Goal: Feedback & Contribution: Contribute content

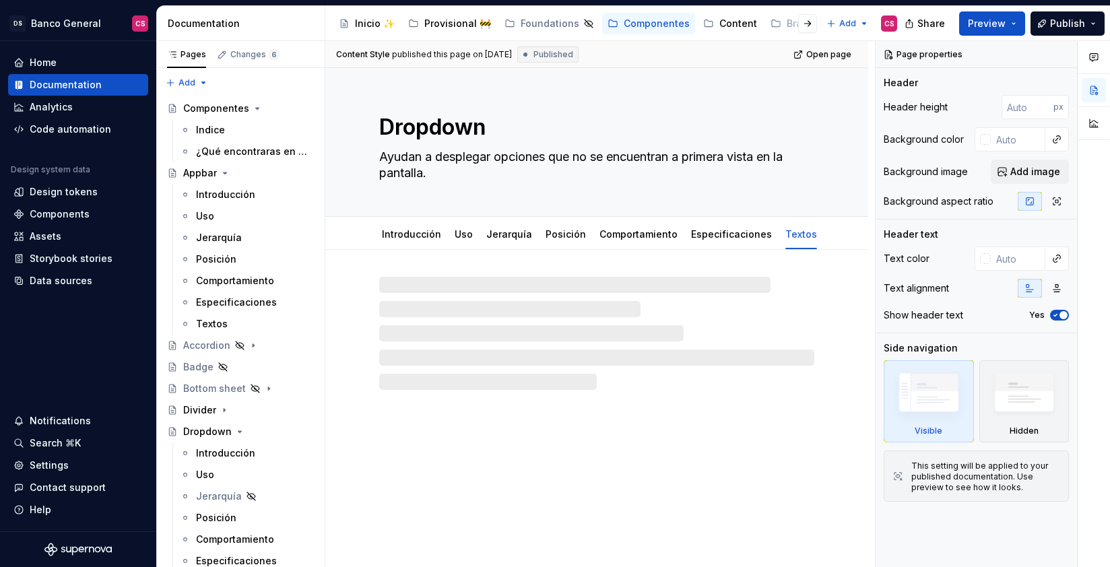
type textarea "*"
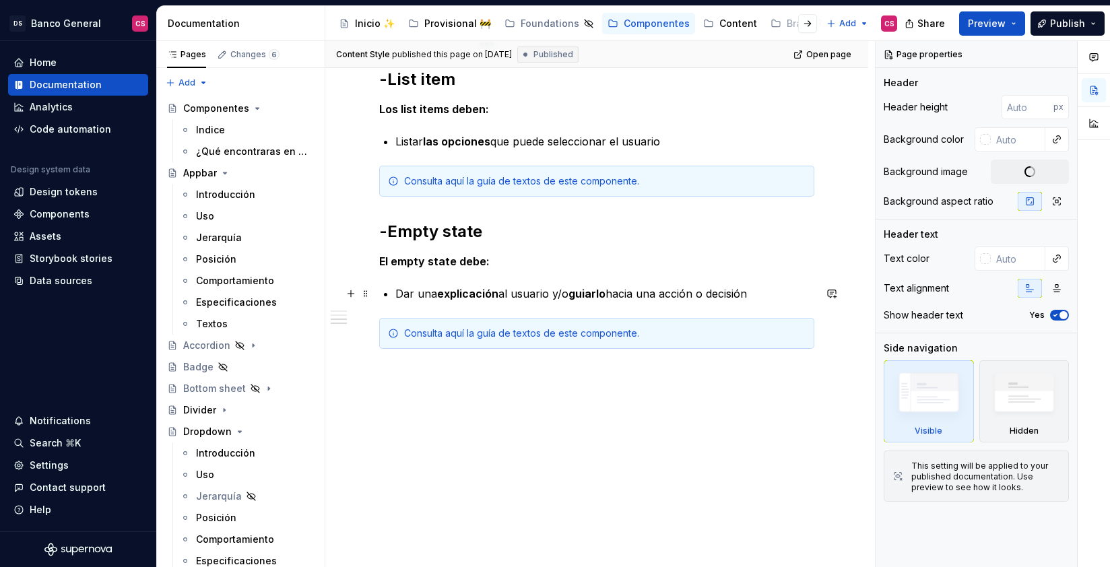
scroll to position [1104, 0]
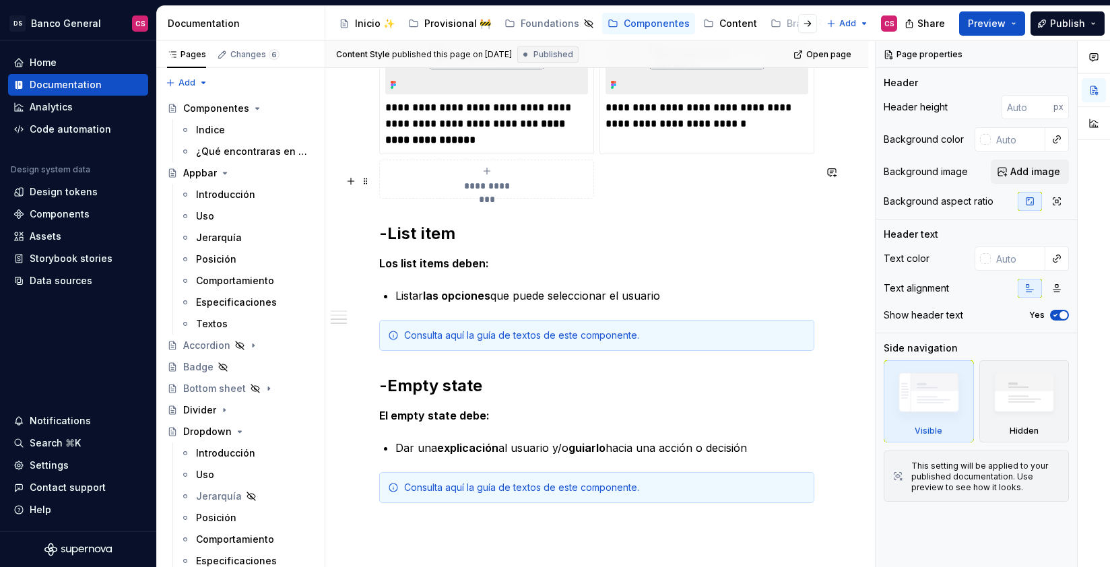
click at [415, 329] on div "Consulta aquí la guía de textos de este componente." at bounding box center [604, 335] width 401 height 13
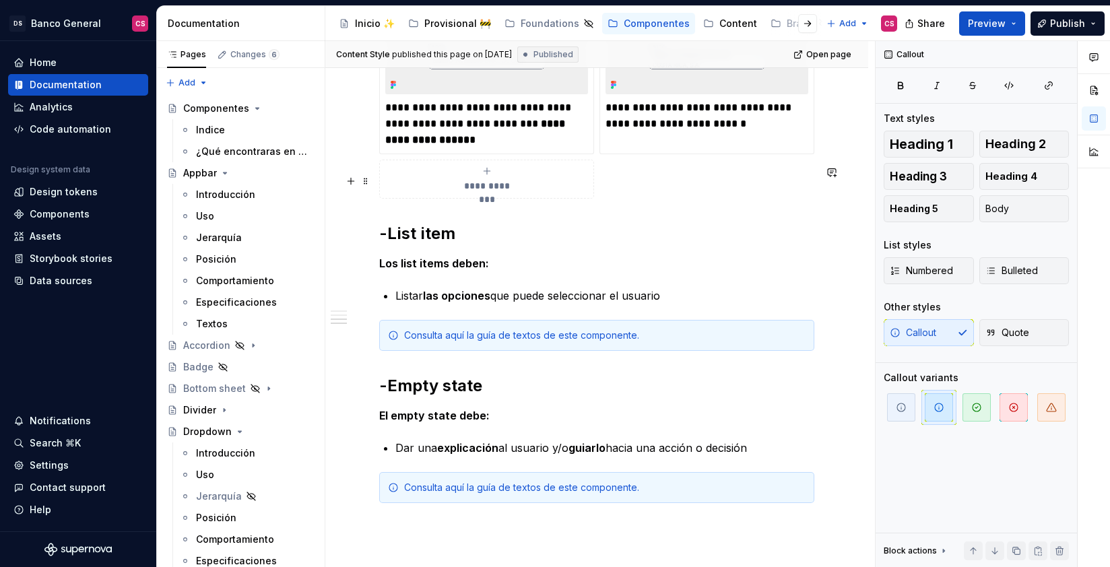
click at [415, 184] on div "**********" at bounding box center [486, 179] width 203 height 27
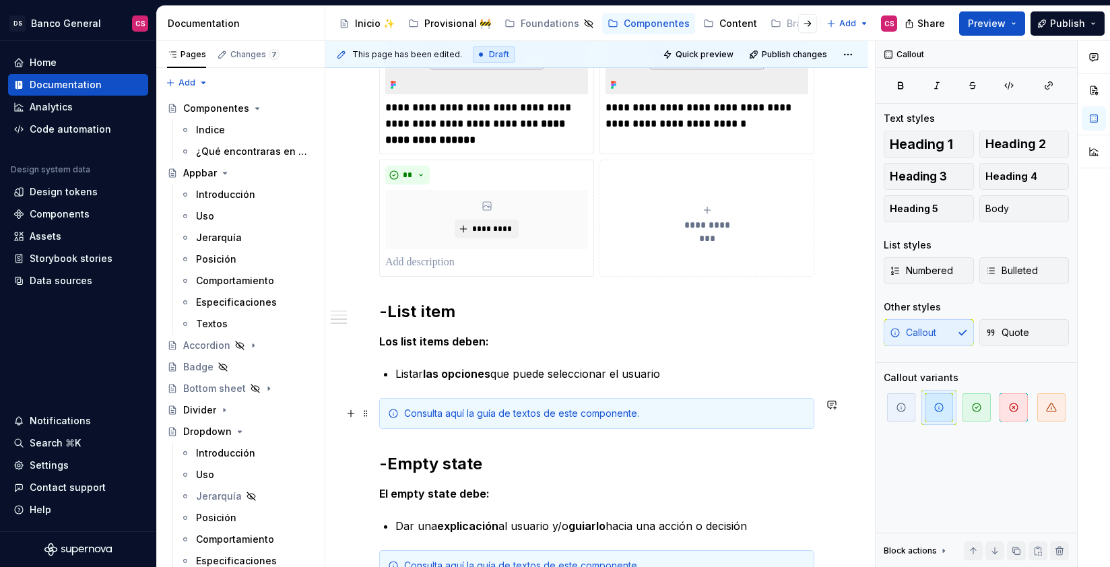
click at [433, 417] on div "Consulta aquí la guía de textos de este componente." at bounding box center [604, 413] width 401 height 13
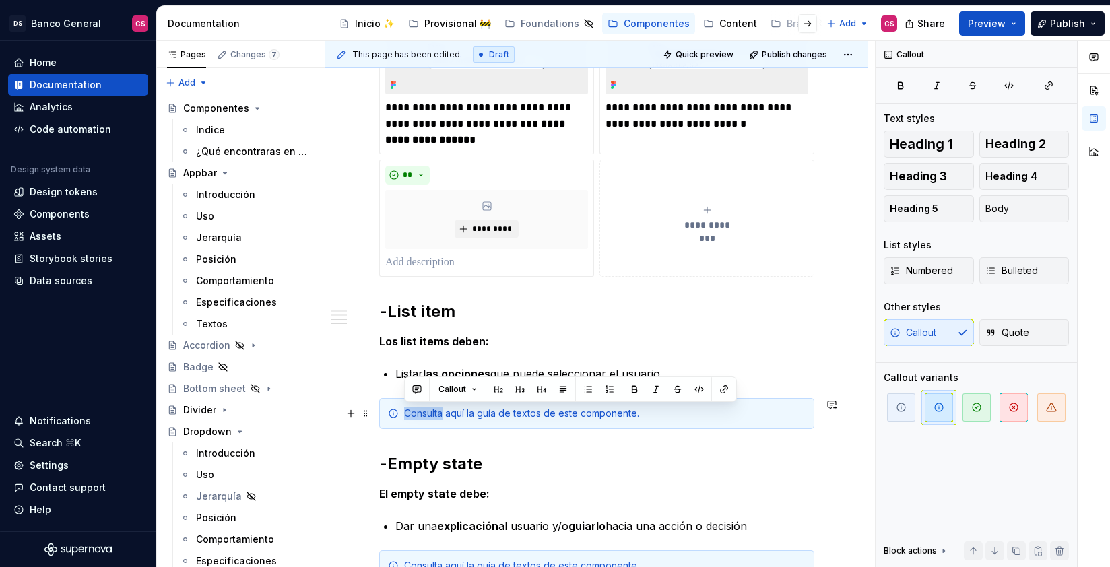
click at [430, 413] on div "Consulta aquí la guía de textos de este componente." at bounding box center [604, 413] width 401 height 13
drag, startPoint x: 430, startPoint y: 413, endPoint x: 459, endPoint y: 413, distance: 28.3
click at [456, 413] on div "Consulta aquí la guía de textos de este componente." at bounding box center [604, 413] width 401 height 13
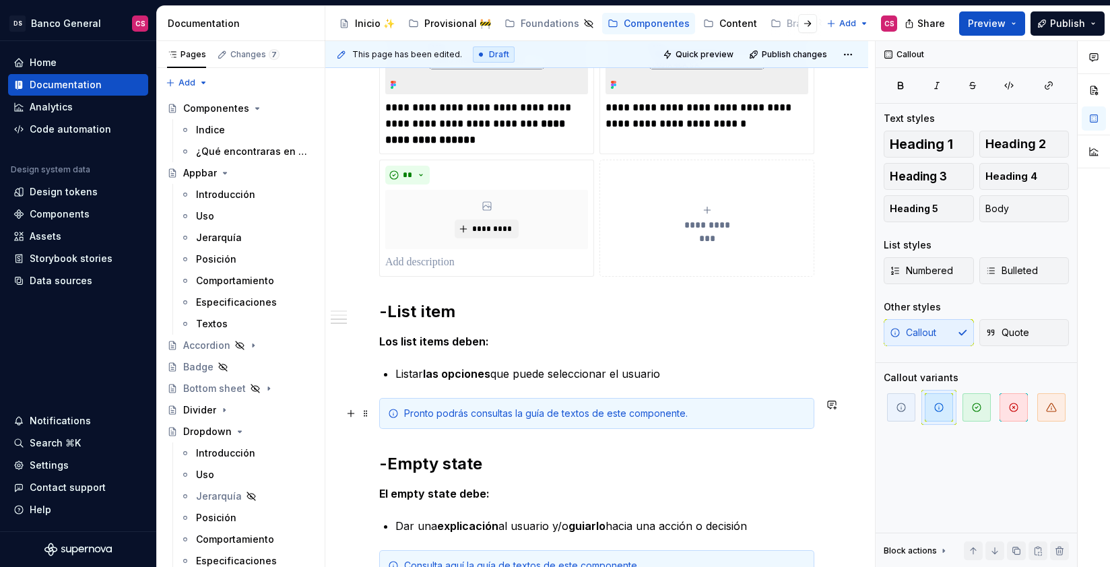
click at [555, 412] on div "Pronto podrás consultas la guía de textos de este componente." at bounding box center [604, 413] width 401 height 13
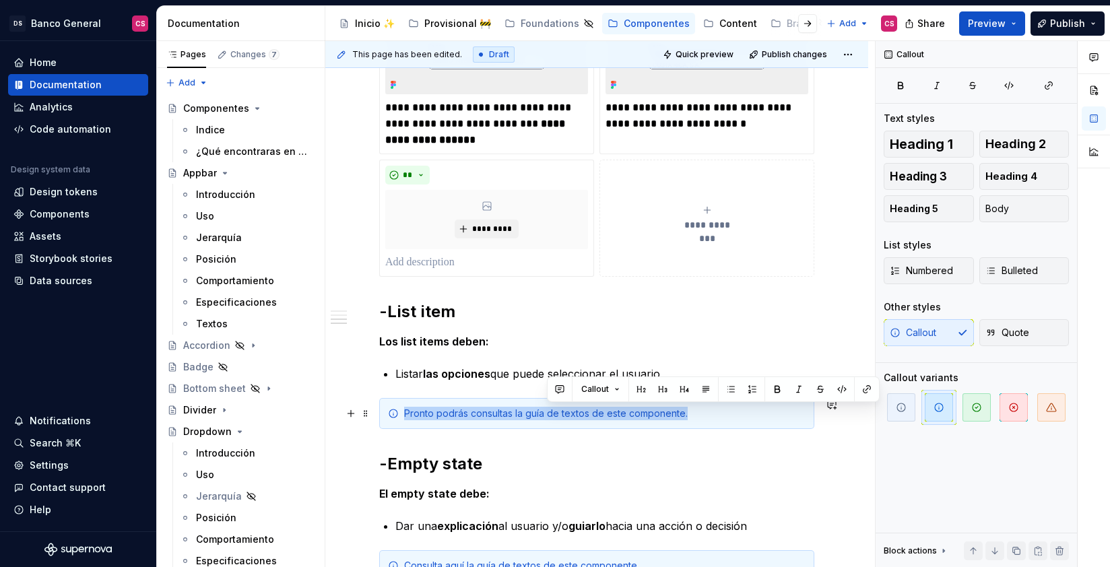
click at [555, 412] on div "Pronto podrás consultas la guía de textos de este componente." at bounding box center [604, 413] width 401 height 13
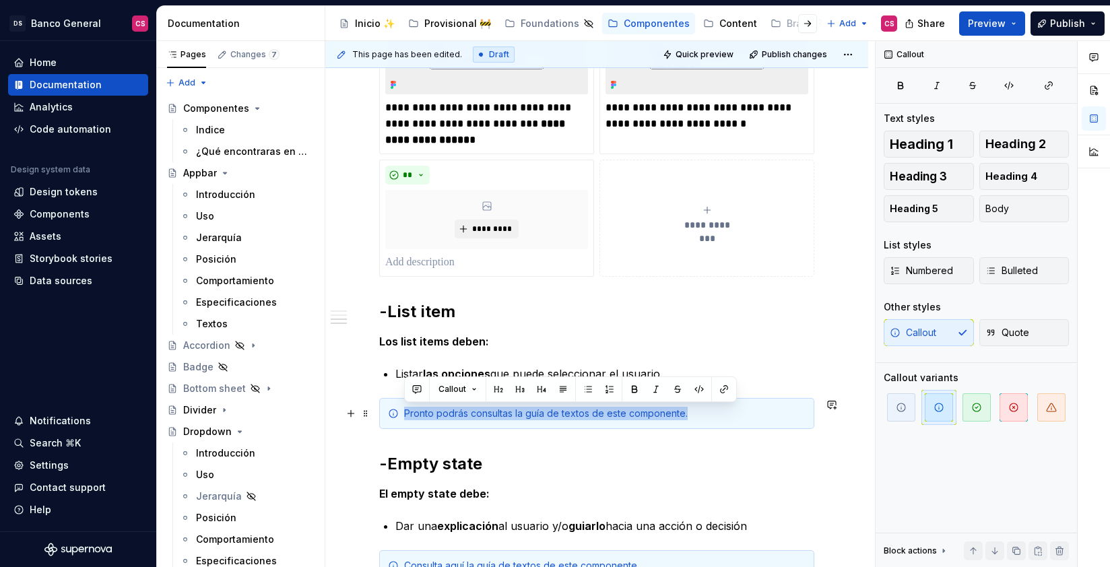
click at [512, 410] on div "Pronto podrás consultas la guía de textos de este componente." at bounding box center [604, 413] width 401 height 13
drag, startPoint x: 529, startPoint y: 414, endPoint x: 407, endPoint y: 412, distance: 122.6
click at [407, 412] on div "Pronto podrás consultas la guía de textos de este componente." at bounding box center [604, 413] width 401 height 13
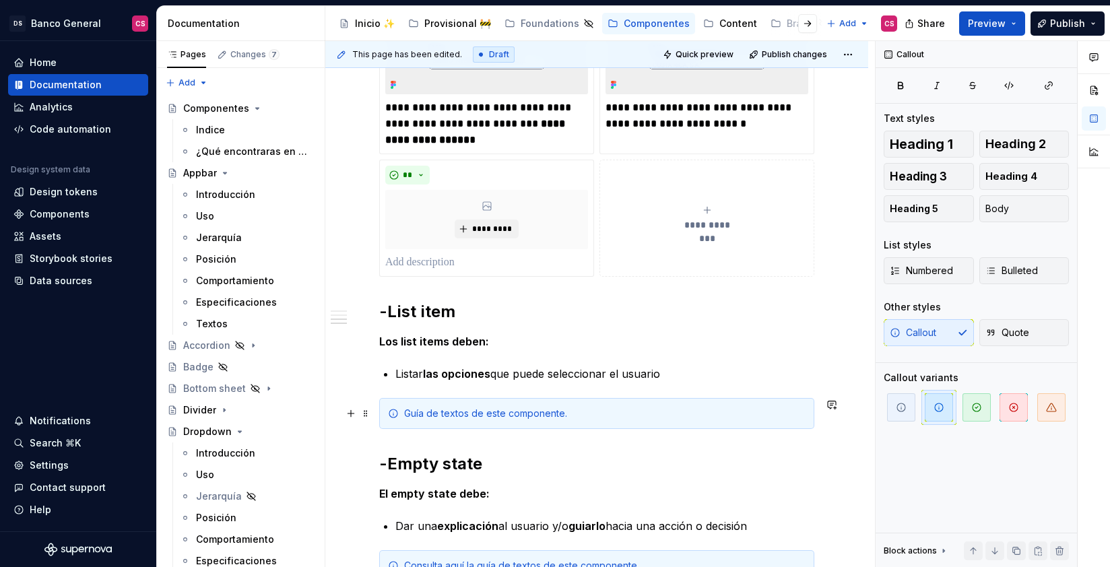
click at [560, 411] on div "Guía de textos de este componente." at bounding box center [604, 413] width 401 height 13
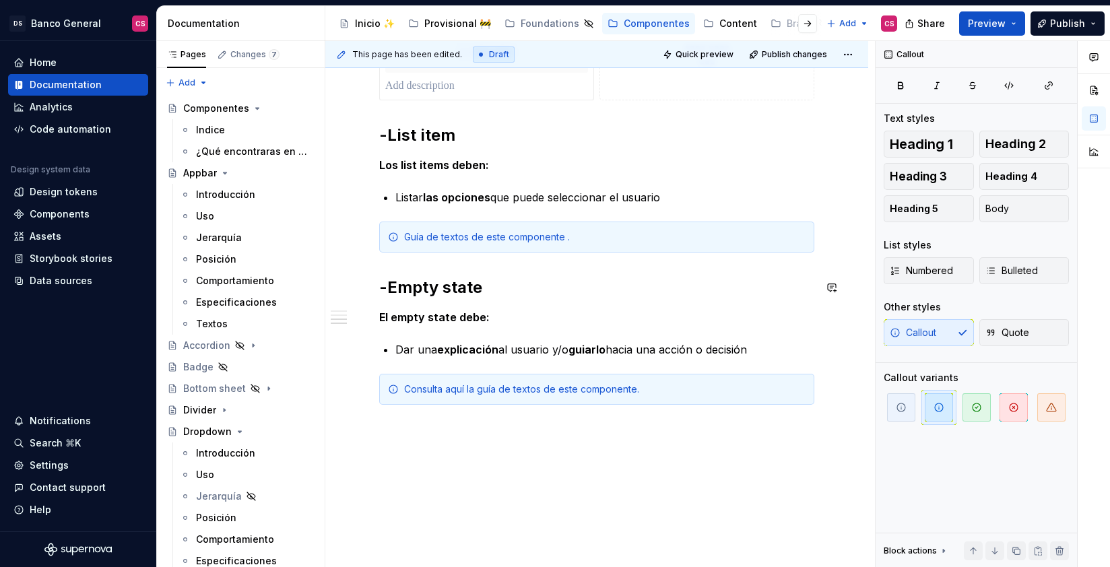
scroll to position [1335, 0]
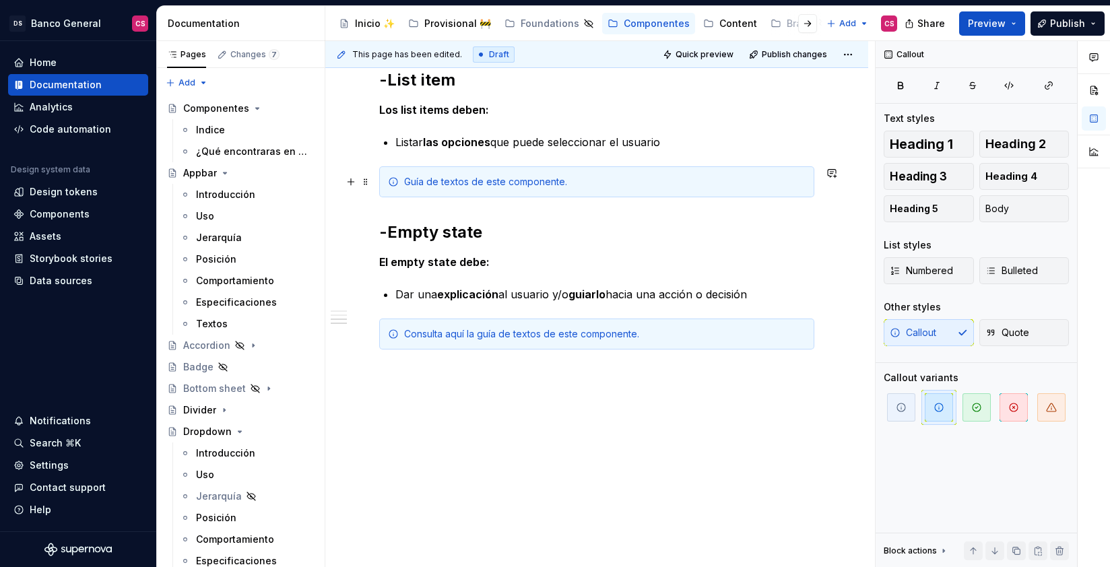
drag, startPoint x: 407, startPoint y: 180, endPoint x: 496, endPoint y: 224, distance: 99.4
click at [407, 180] on div "Guía de textos de este componente." at bounding box center [604, 181] width 401 height 13
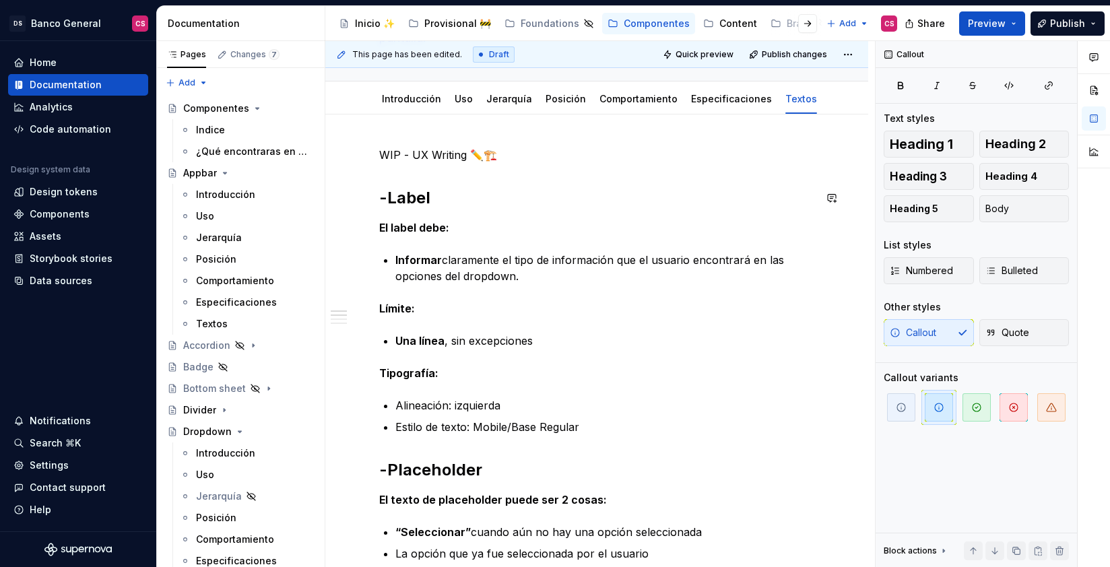
scroll to position [135, 0]
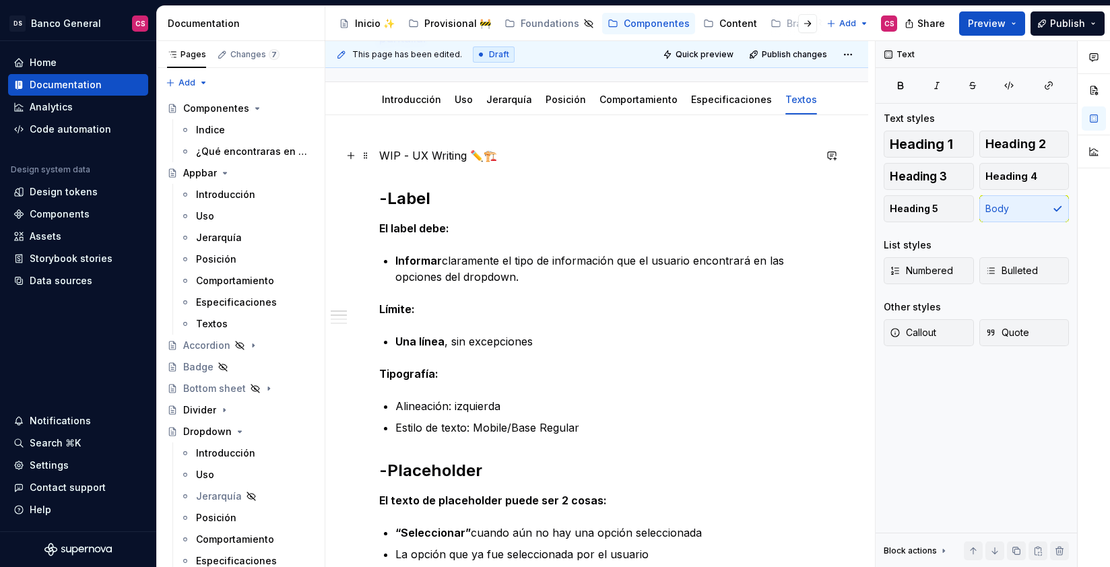
click at [467, 155] on p "WIP - UX Writing ✏️🏗️" at bounding box center [596, 155] width 435 height 16
drag, startPoint x: 478, startPoint y: 150, endPoint x: 506, endPoint y: 154, distance: 28.6
click at [504, 154] on p "WIP - UX Writing ✏️🏗️" at bounding box center [596, 155] width 435 height 16
copy p "🏗️"
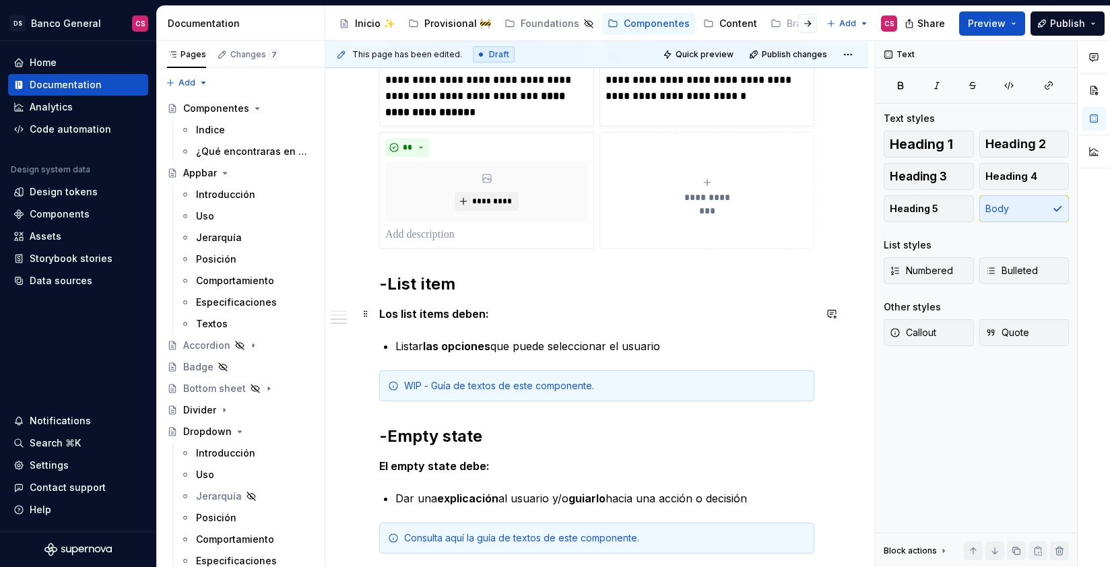
scroll to position [1142, 0]
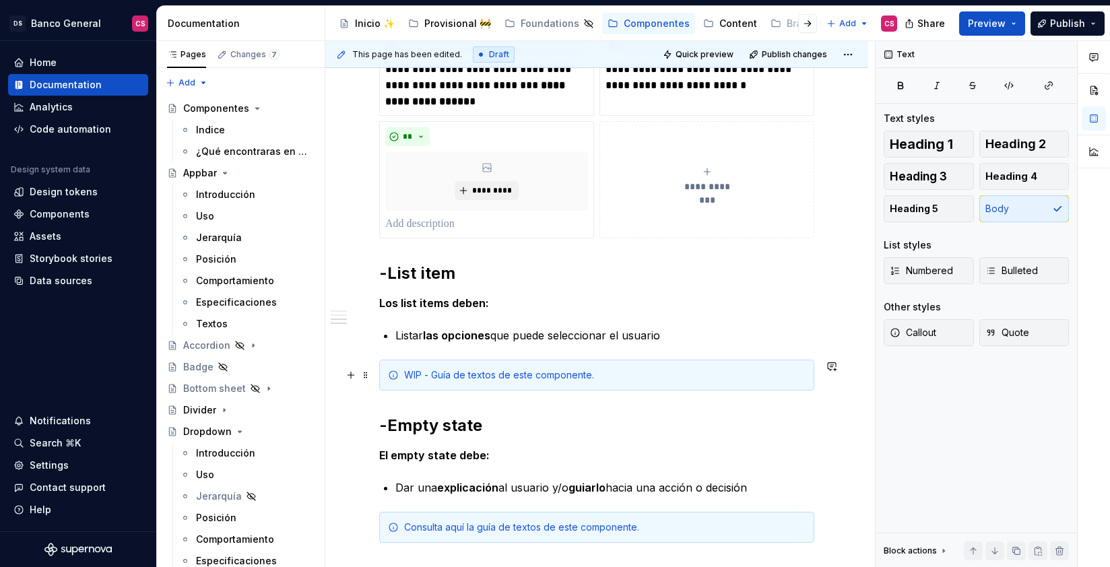
click at [420, 380] on div "WIP - Guía de textos de este componente." at bounding box center [604, 374] width 401 height 13
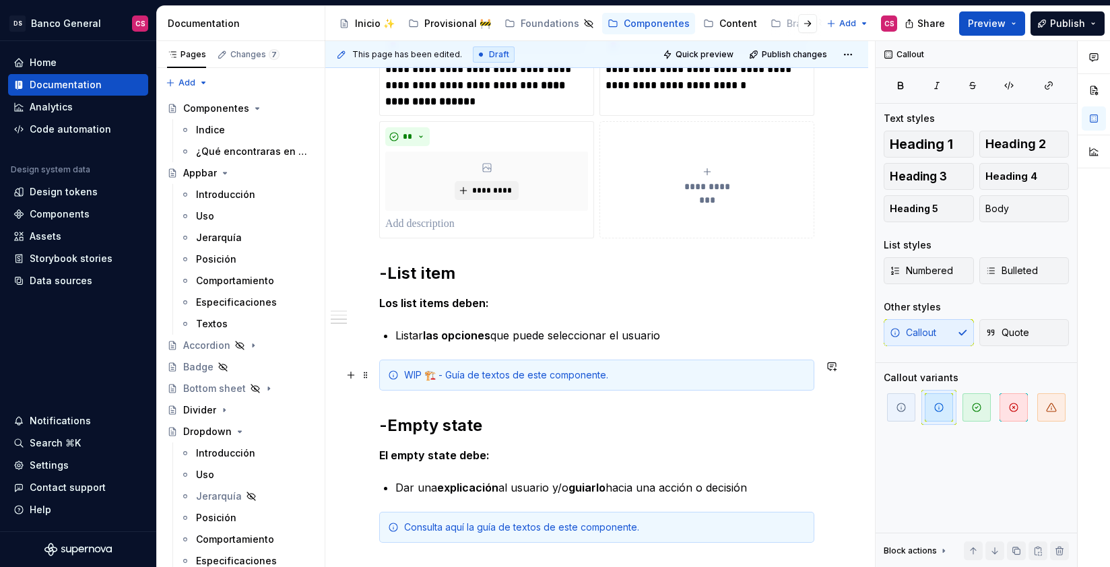
click at [444, 380] on div "WIP 🏗️ - Guía de textos de este componente." at bounding box center [604, 374] width 401 height 13
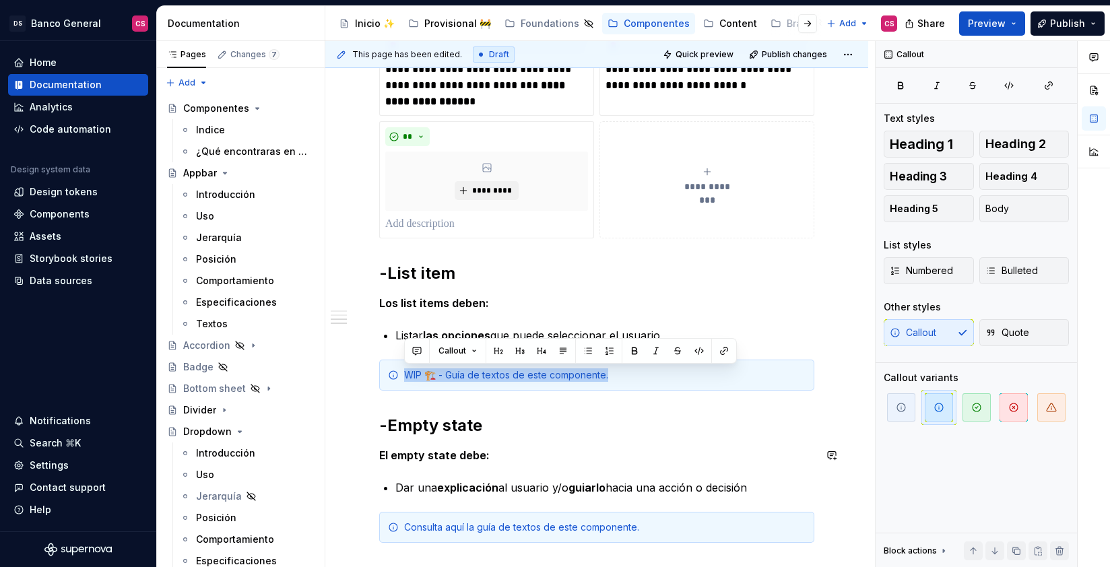
copy div "WIP 🏗️ - Guía de textos de este componente."
click at [426, 530] on div "Consulta aquí la guía de textos de este componente." at bounding box center [604, 526] width 401 height 13
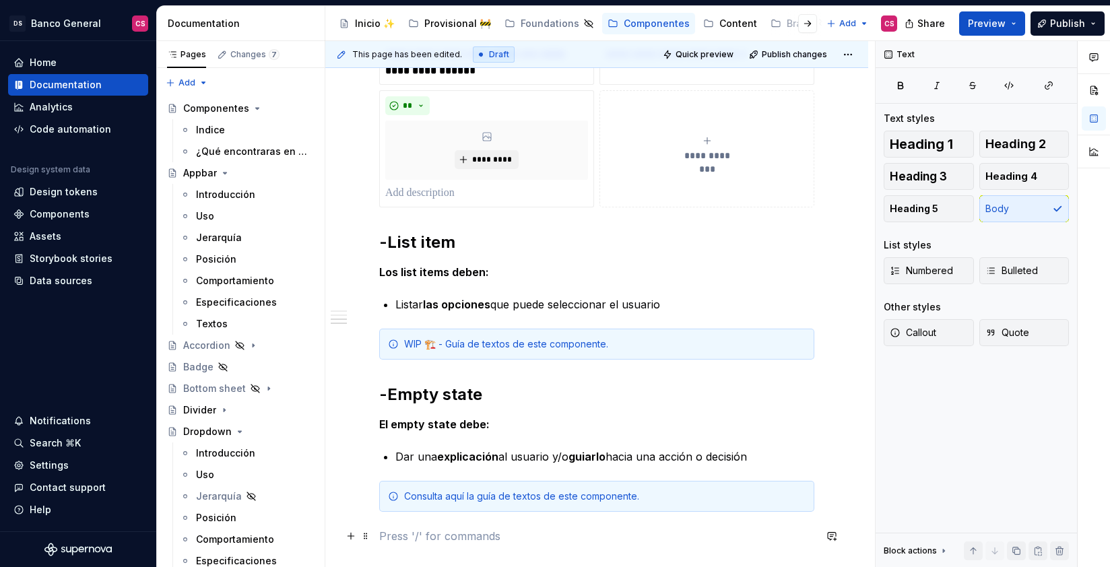
click at [426, 531] on p at bounding box center [596, 536] width 435 height 16
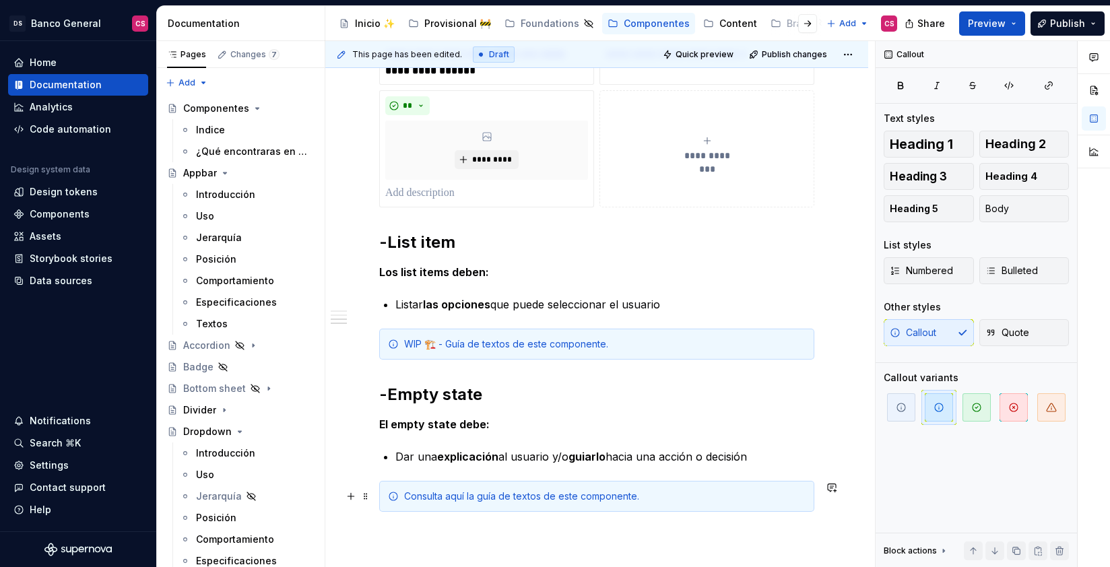
click at [432, 498] on div "Consulta aquí la guía de textos de este componente." at bounding box center [604, 495] width 401 height 13
click at [432, 499] on div "Consulta aquí la guía de textos de este componente." at bounding box center [604, 495] width 401 height 13
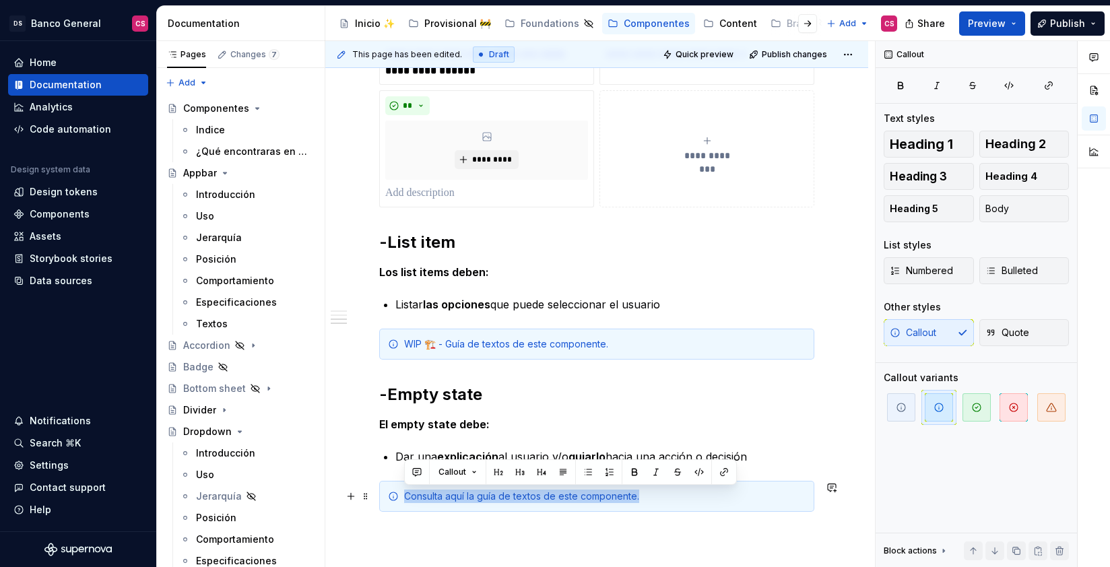
click at [431, 499] on div "Consulta aquí la guía de textos de este componente." at bounding box center [604, 495] width 401 height 13
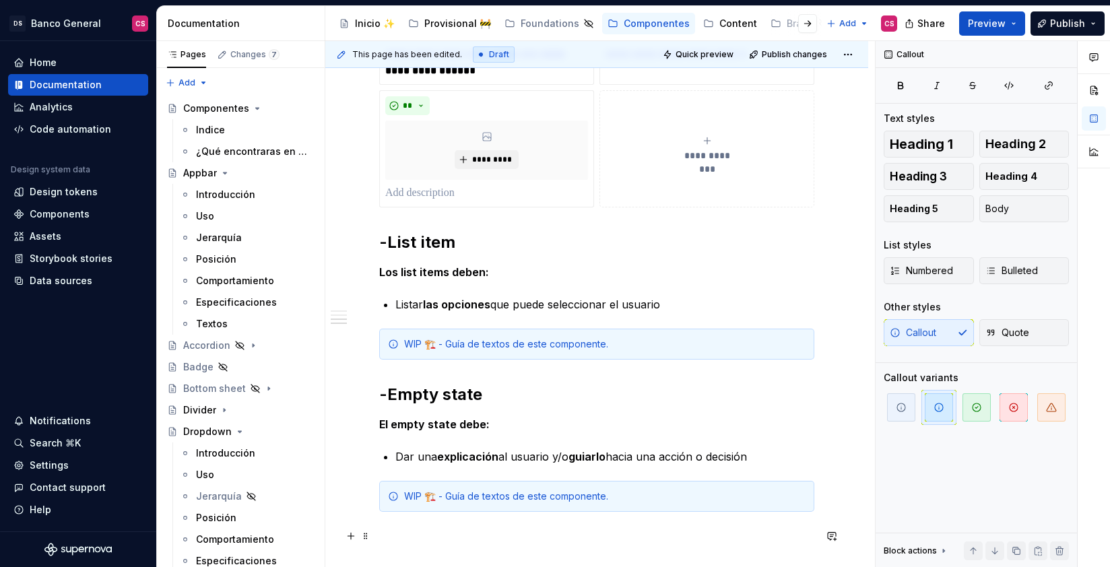
click at [557, 529] on p at bounding box center [596, 536] width 435 height 16
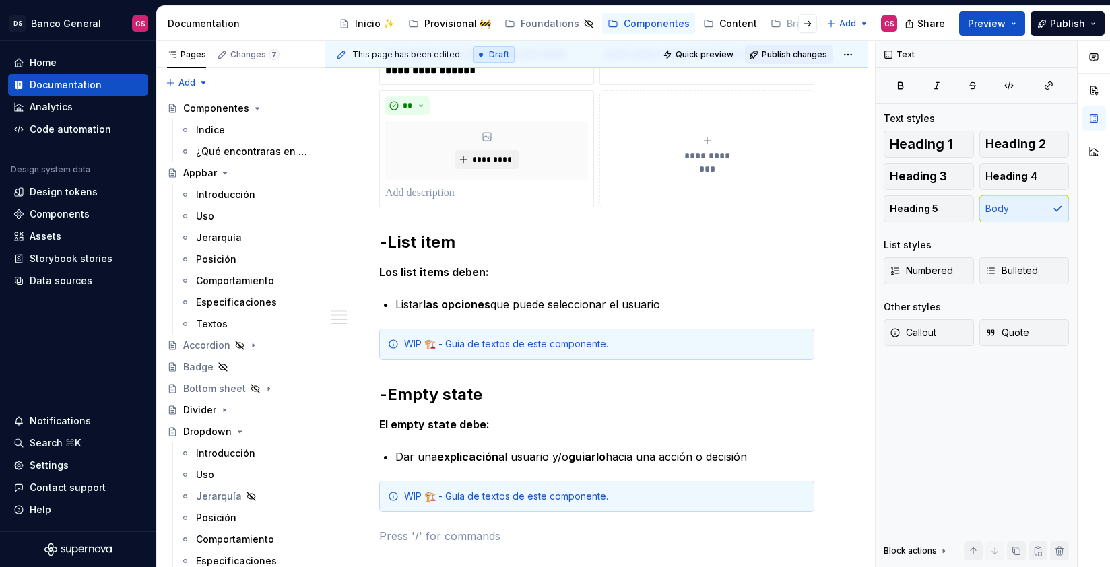
click at [783, 52] on span "Publish changes" at bounding box center [794, 54] width 65 height 11
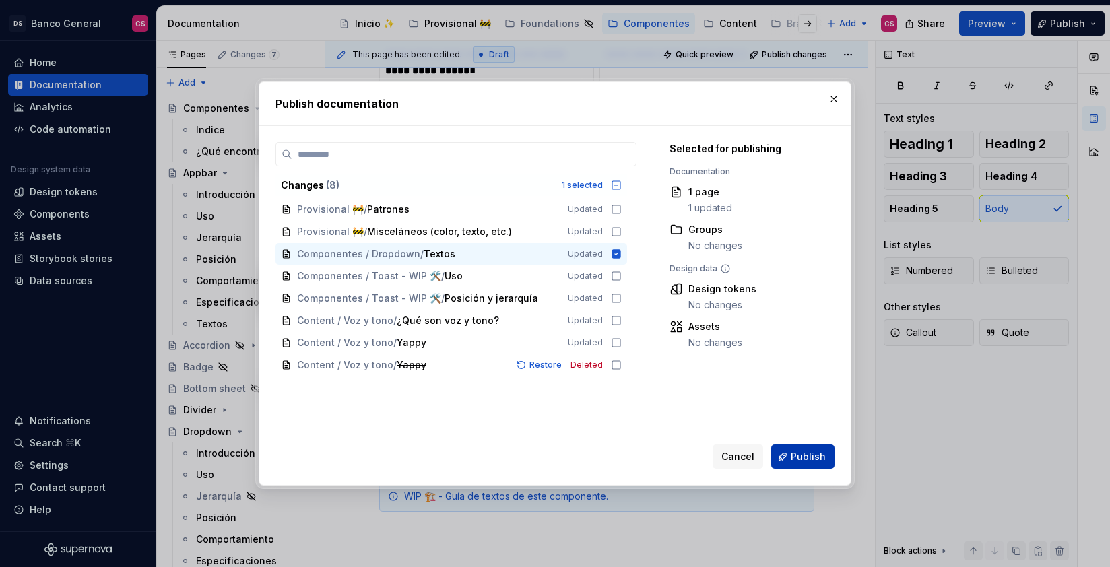
click at [806, 456] on span "Publish" at bounding box center [807, 456] width 35 height 13
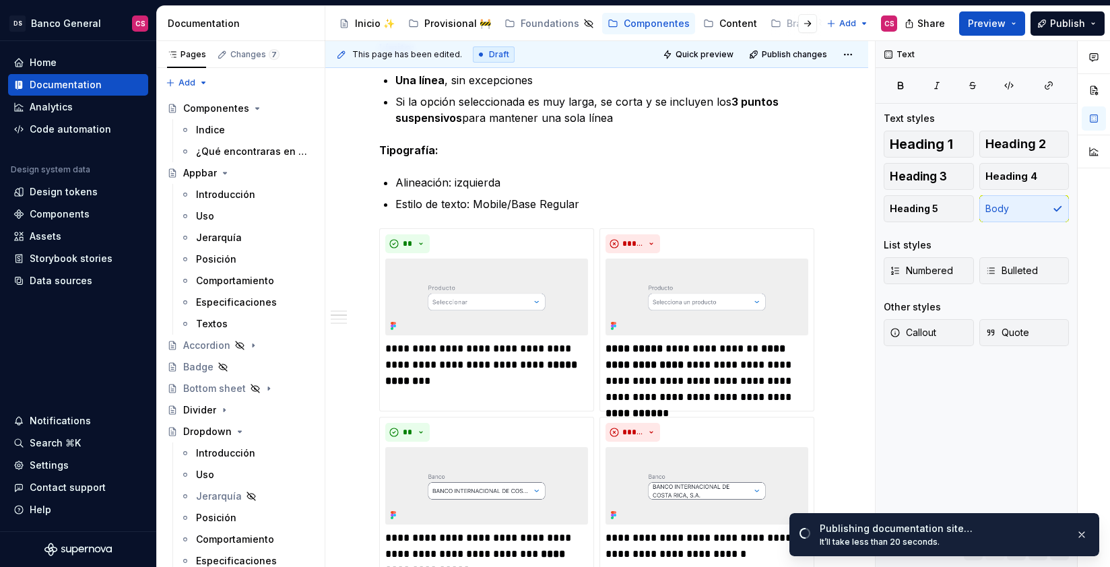
scroll to position [0, 0]
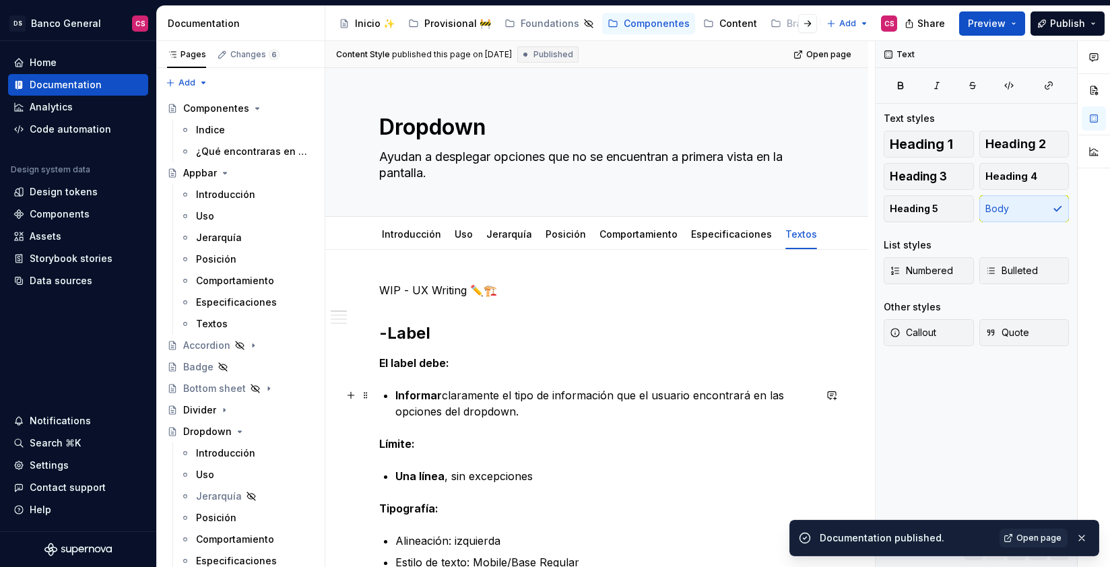
click at [481, 414] on p "Informar claramente el tipo de información que el usuario encontrará en las opc…" at bounding box center [604, 403] width 419 height 32
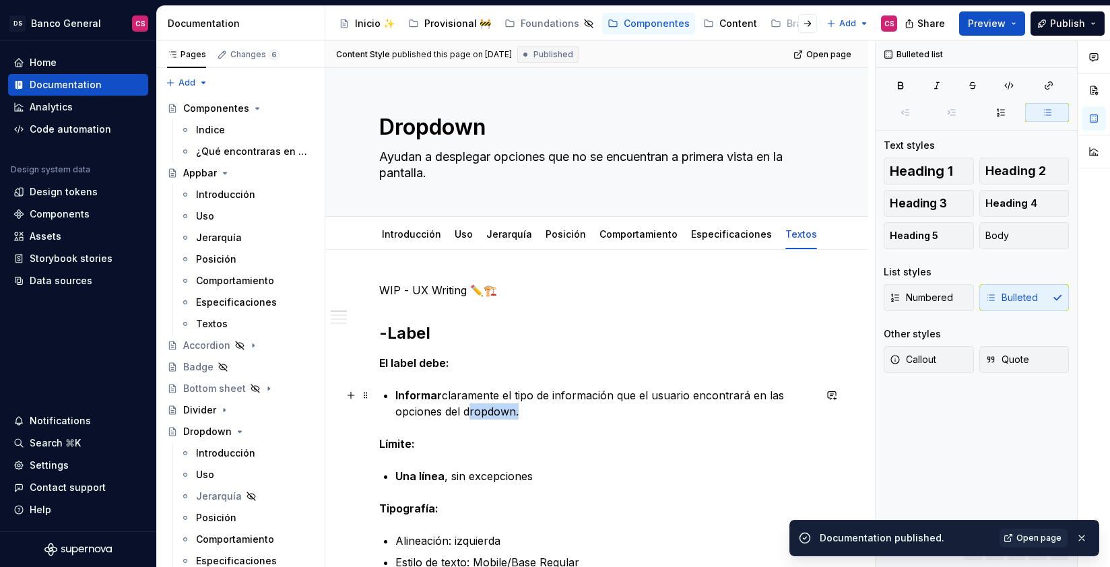
click at [481, 414] on p "Informar claramente el tipo de información que el usuario encontrará en las opc…" at bounding box center [604, 403] width 419 height 32
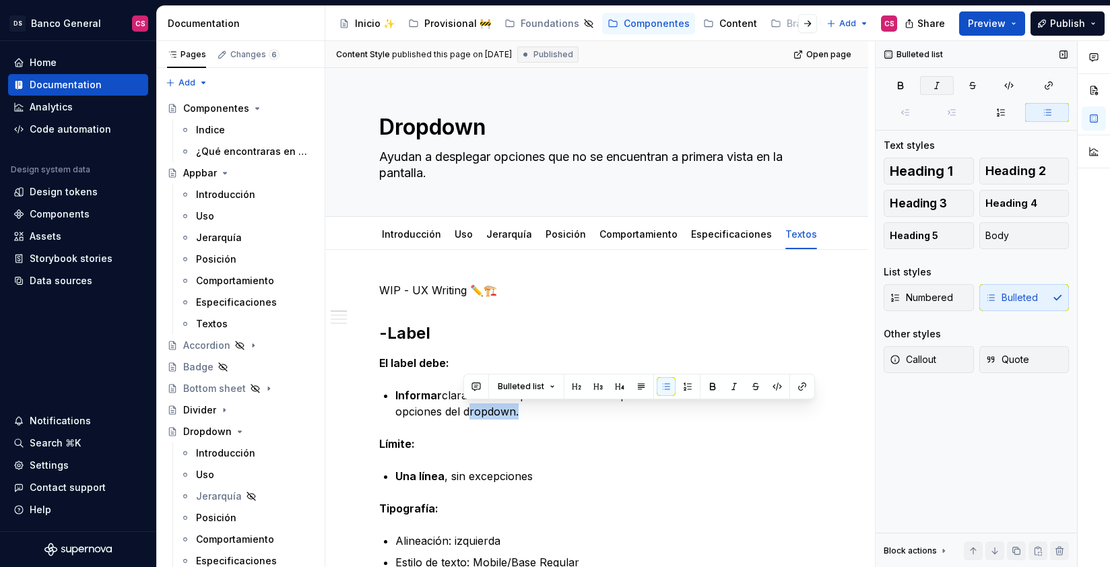
click at [943, 89] on button "button" at bounding box center [937, 85] width 34 height 19
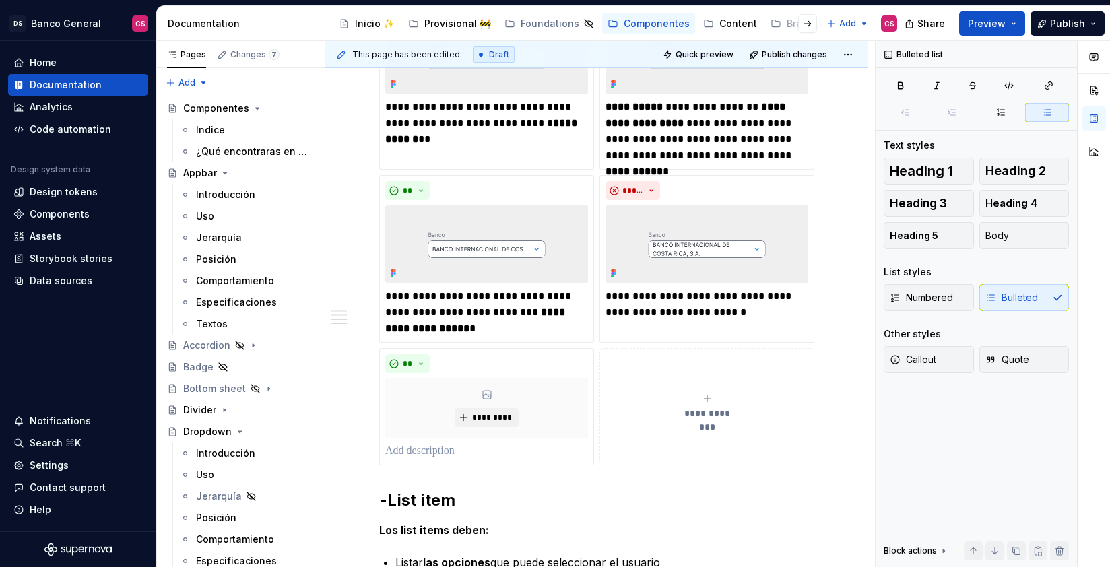
scroll to position [854, 0]
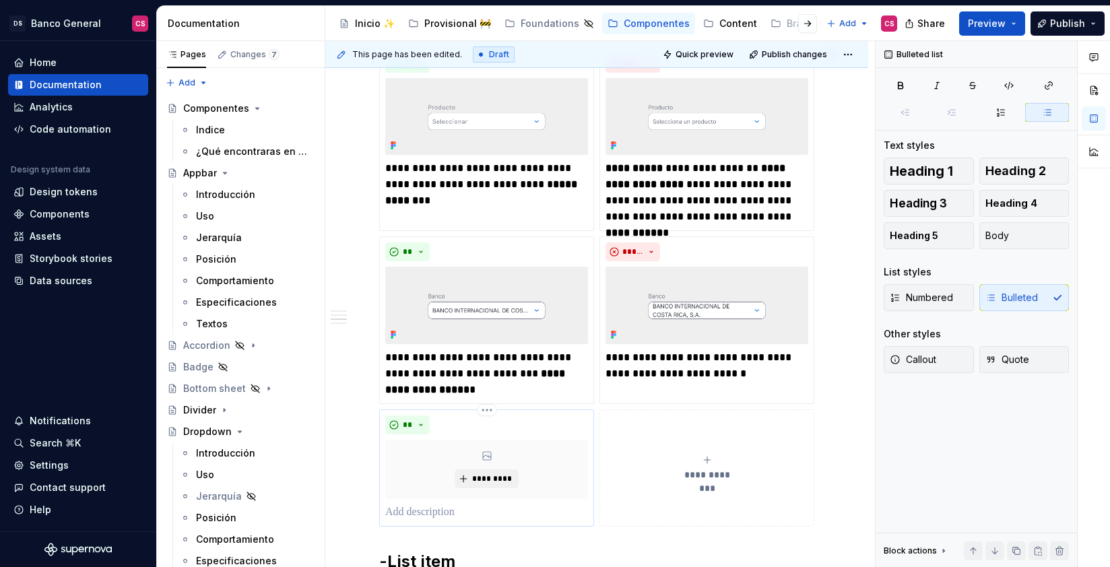
click at [502, 421] on div "**" at bounding box center [486, 424] width 203 height 19
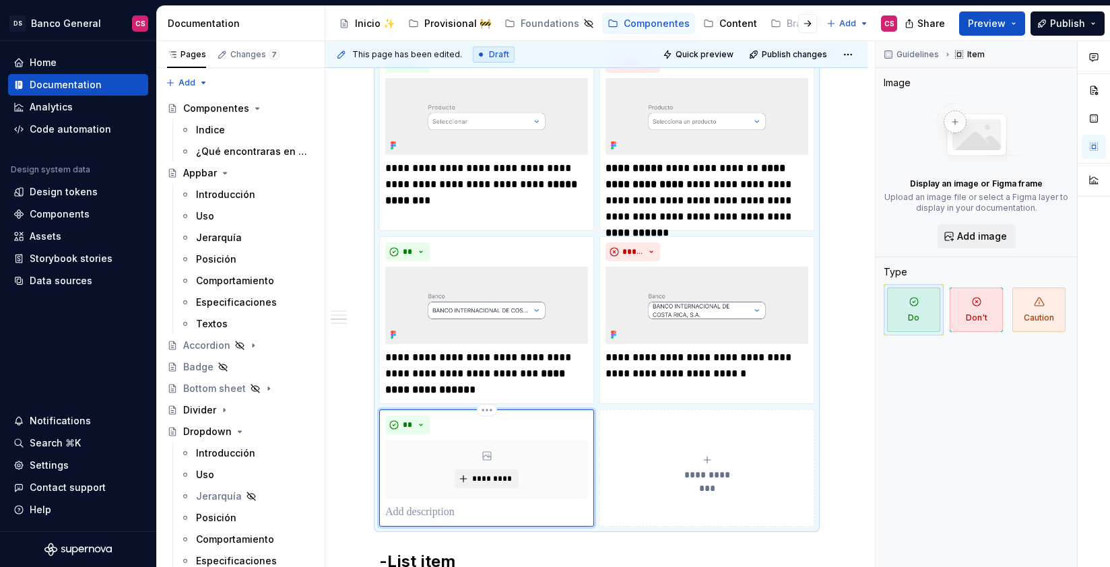
click at [531, 430] on div "**" at bounding box center [486, 424] width 203 height 19
click at [485, 411] on html "DS Banco General CS Home Documentation Analytics Code automation Design system …" at bounding box center [555, 283] width 1110 height 567
click at [496, 427] on div "Delete item" at bounding box center [536, 433] width 114 height 22
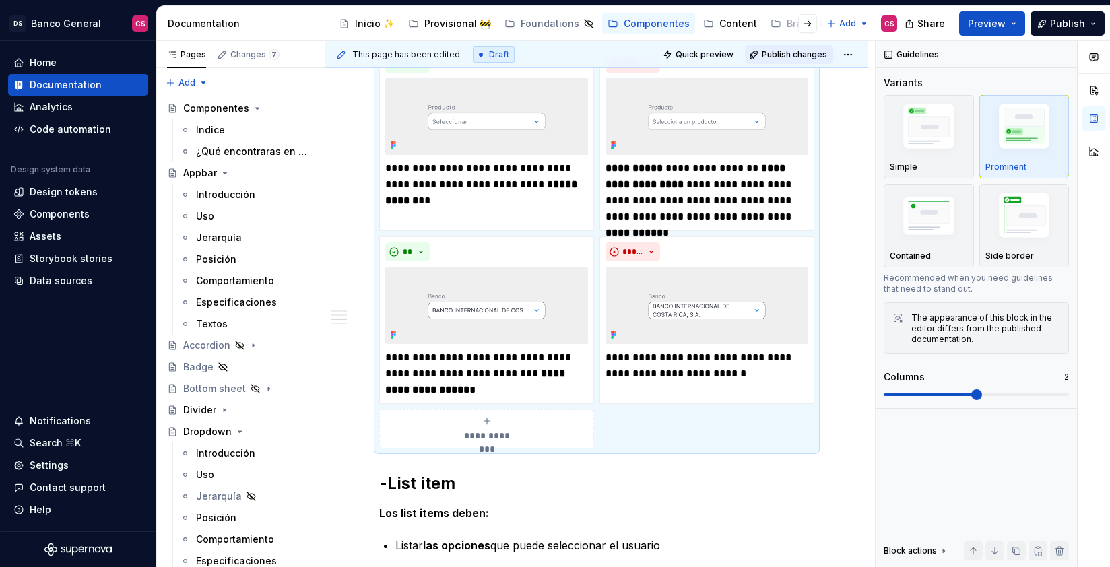
click at [778, 50] on span "Publish changes" at bounding box center [794, 54] width 65 height 11
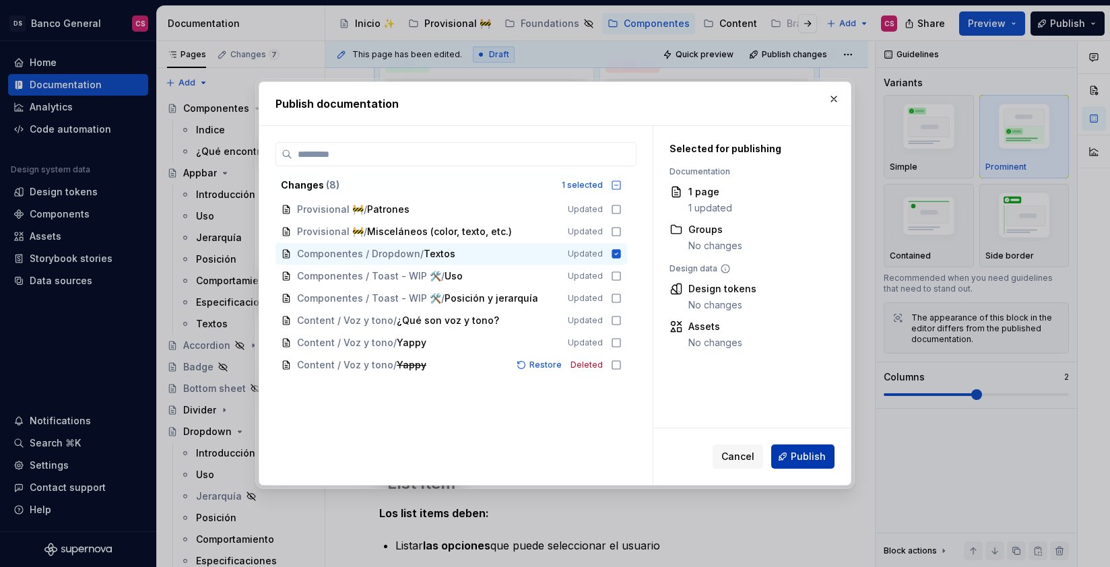
click at [795, 456] on span "Publish" at bounding box center [807, 456] width 35 height 13
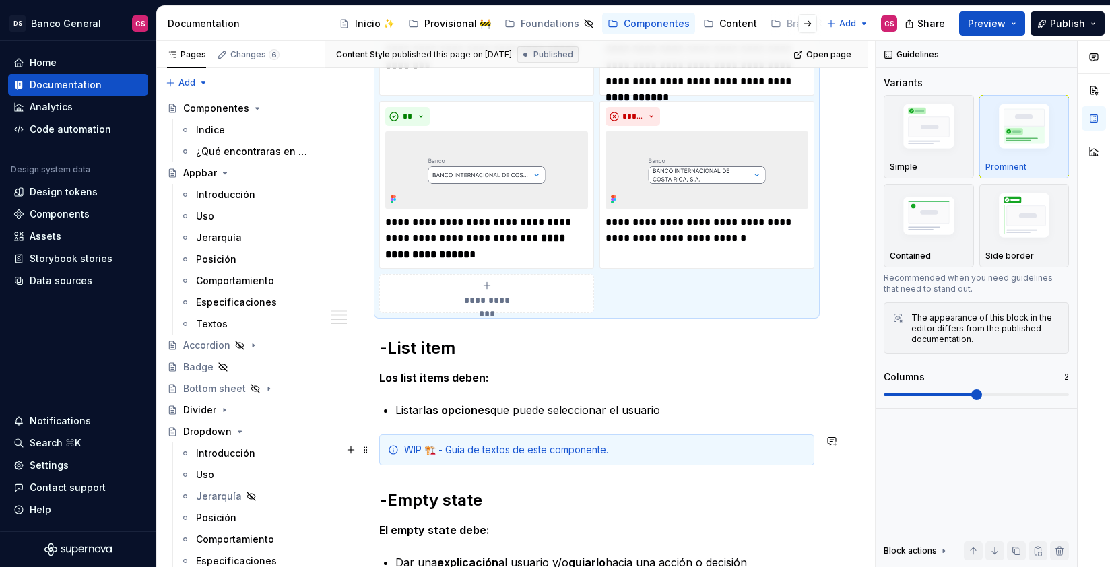
scroll to position [1257, 0]
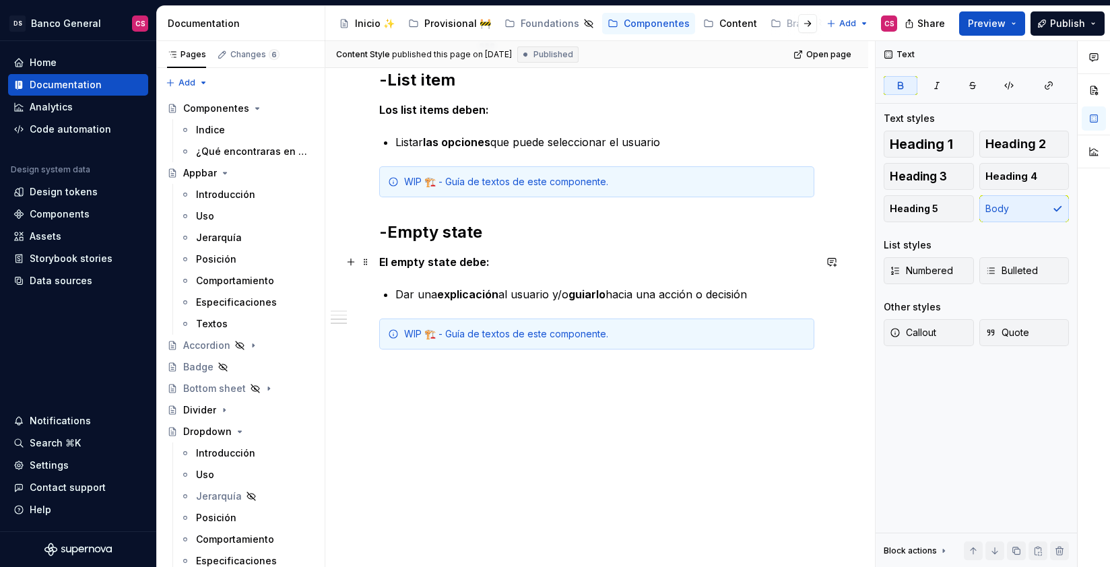
click at [403, 259] on strong "El empty state debe:" at bounding box center [434, 261] width 110 height 13
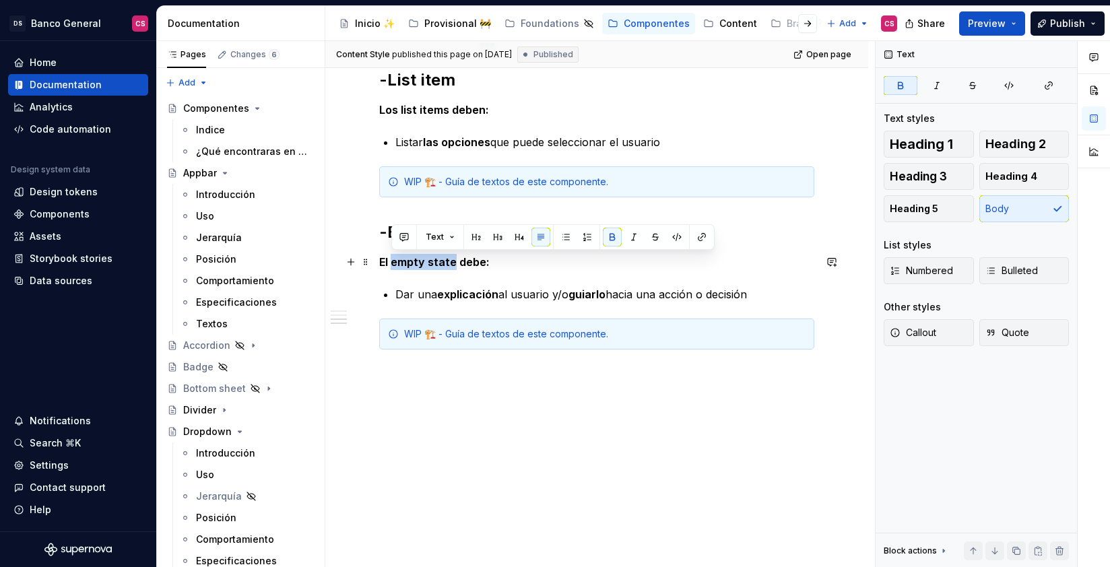
drag, startPoint x: 403, startPoint y: 259, endPoint x: 431, endPoint y: 261, distance: 27.7
click at [431, 261] on strong "El empty state debe:" at bounding box center [434, 261] width 110 height 13
click at [637, 232] on button "button" at bounding box center [633, 237] width 19 height 19
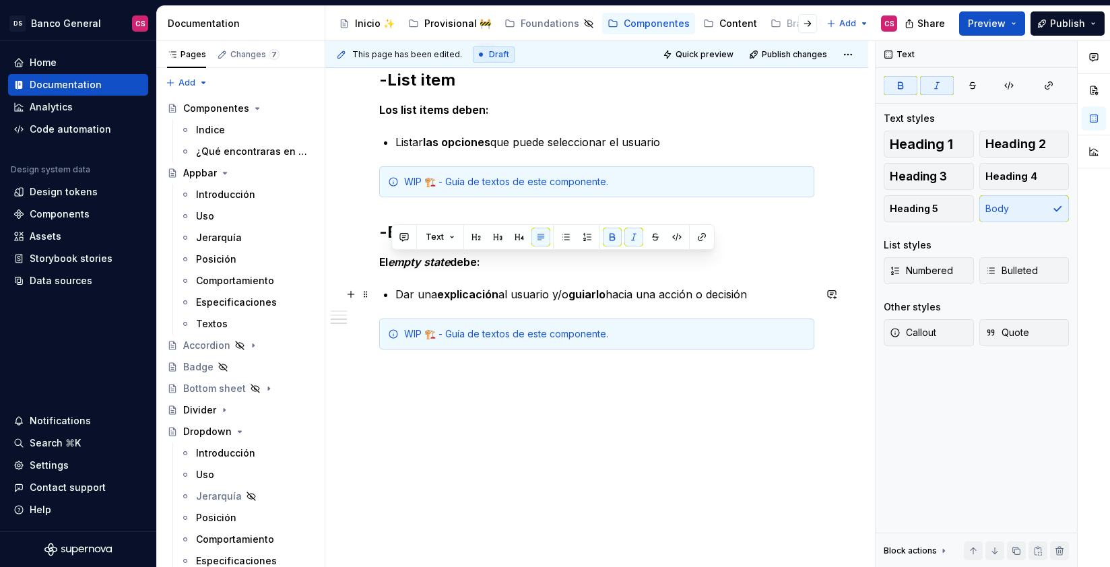
click at [570, 288] on p "Dar una explicación al usuario y/o guiarlo hacia una acción o decisión" at bounding box center [604, 294] width 419 height 16
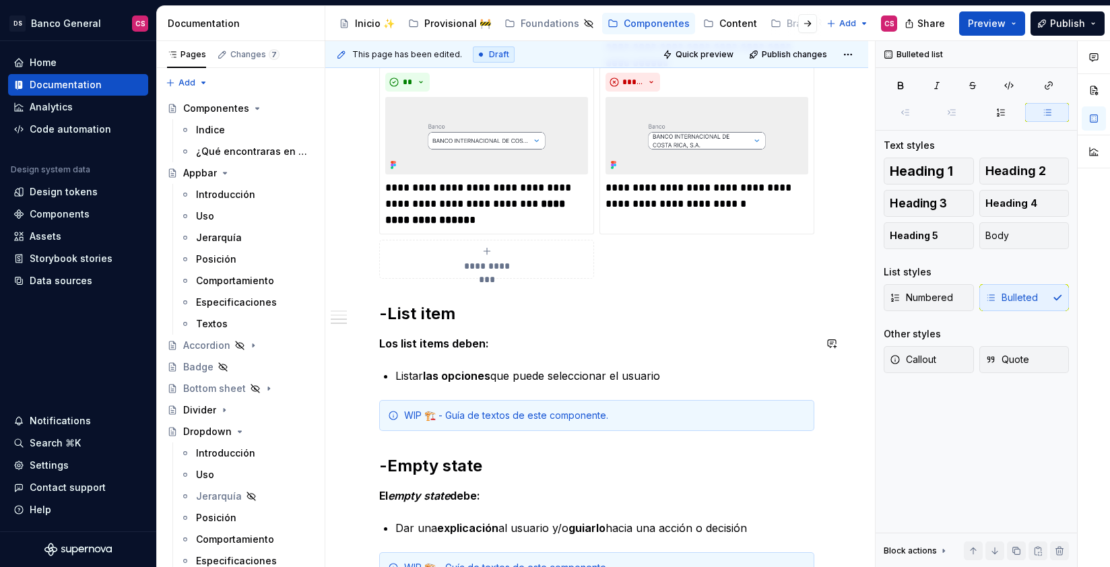
scroll to position [1022, 0]
click at [407, 349] on strong "Los list items deben:" at bounding box center [434, 344] width 110 height 13
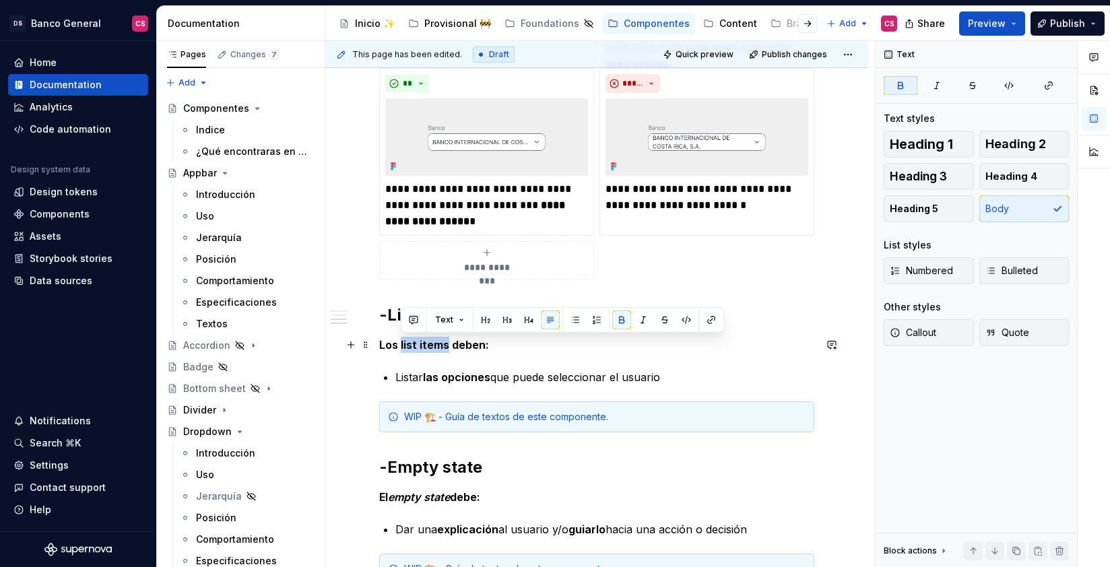
drag, startPoint x: 407, startPoint y: 349, endPoint x: 433, endPoint y: 348, distance: 26.3
click at [433, 348] on strong "Los list items deben:" at bounding box center [434, 344] width 110 height 13
click at [646, 324] on button "button" at bounding box center [643, 319] width 19 height 19
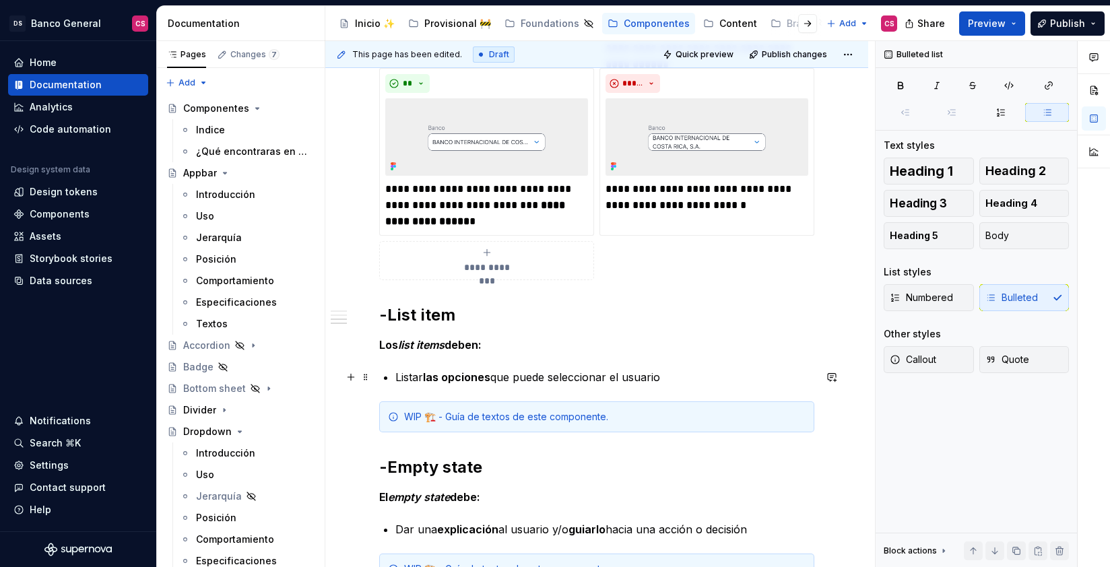
click at [547, 379] on p "Listar las opciones que puede seleccionar el usuario" at bounding box center [604, 377] width 419 height 16
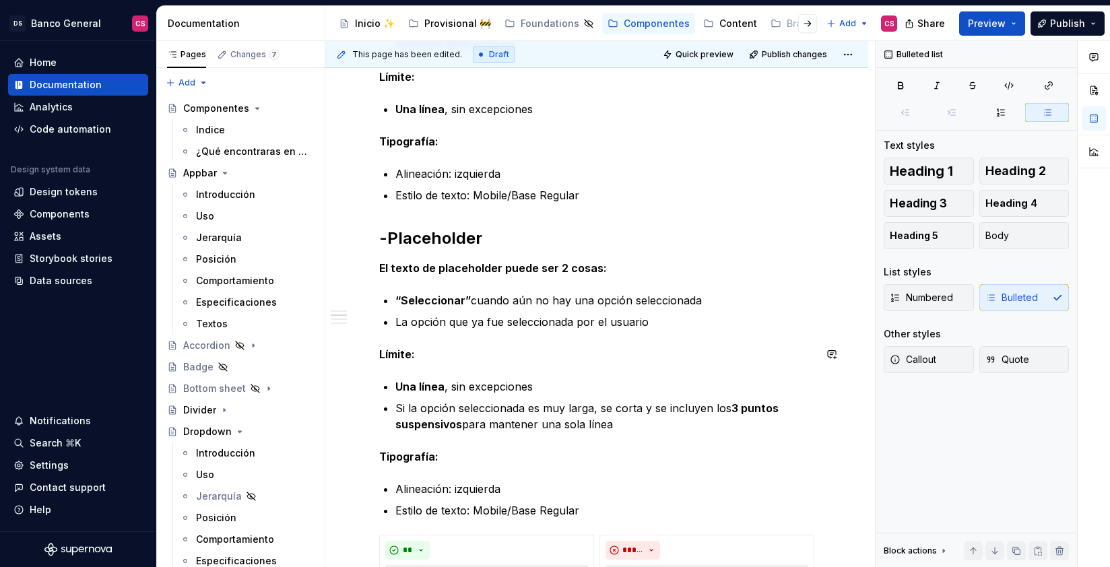
scroll to position [363, 0]
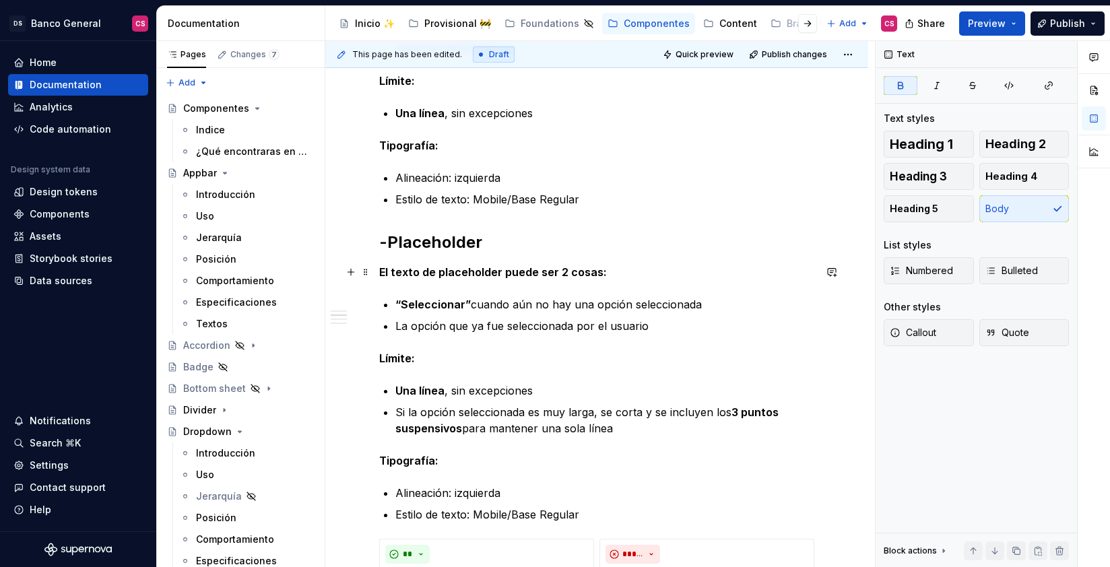
click at [447, 274] on strong "El texto de placeholder puede ser 2 cosas:" at bounding box center [493, 271] width 228 height 13
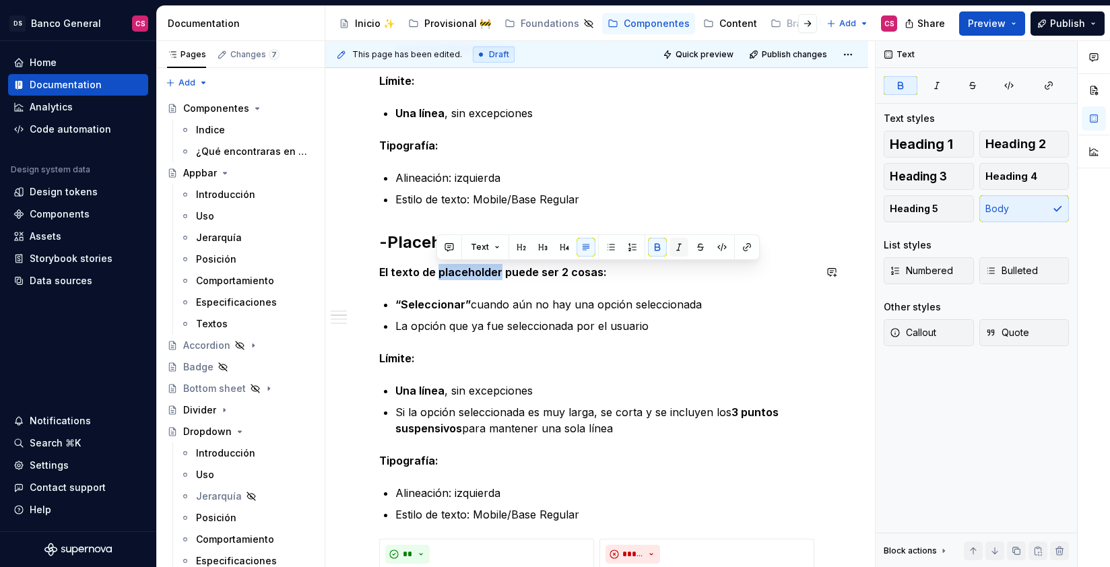
click at [671, 246] on button "button" at bounding box center [678, 247] width 19 height 19
click at [556, 321] on p "La opción que ya fue seleccionada por el usuario" at bounding box center [604, 326] width 419 height 16
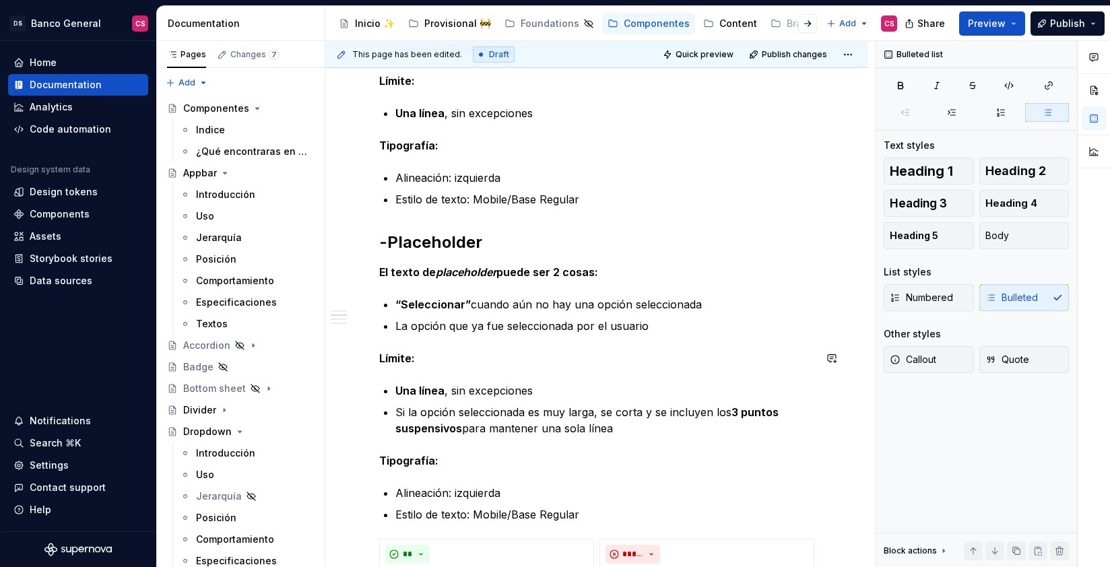
click at [767, 350] on p "Límite:" at bounding box center [596, 358] width 435 height 16
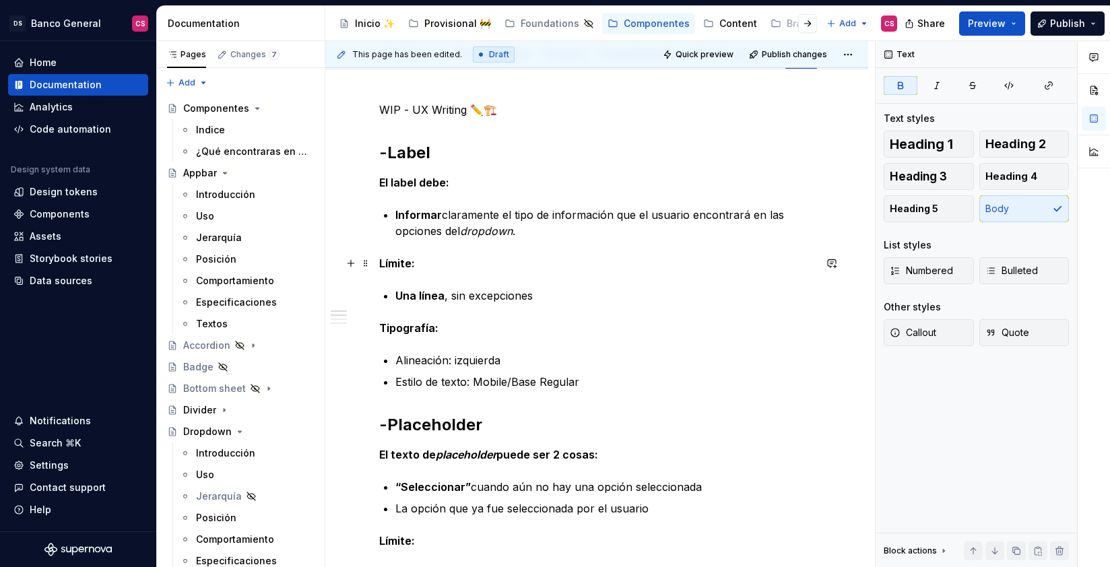
scroll to position [165, 0]
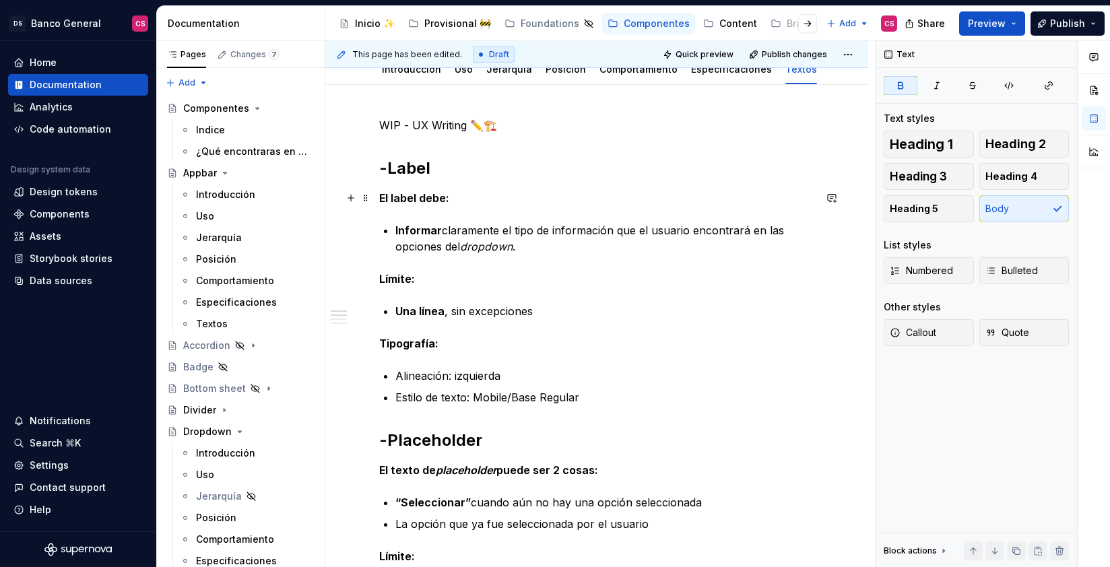
click at [408, 200] on strong "El label debe:" at bounding box center [414, 197] width 70 height 13
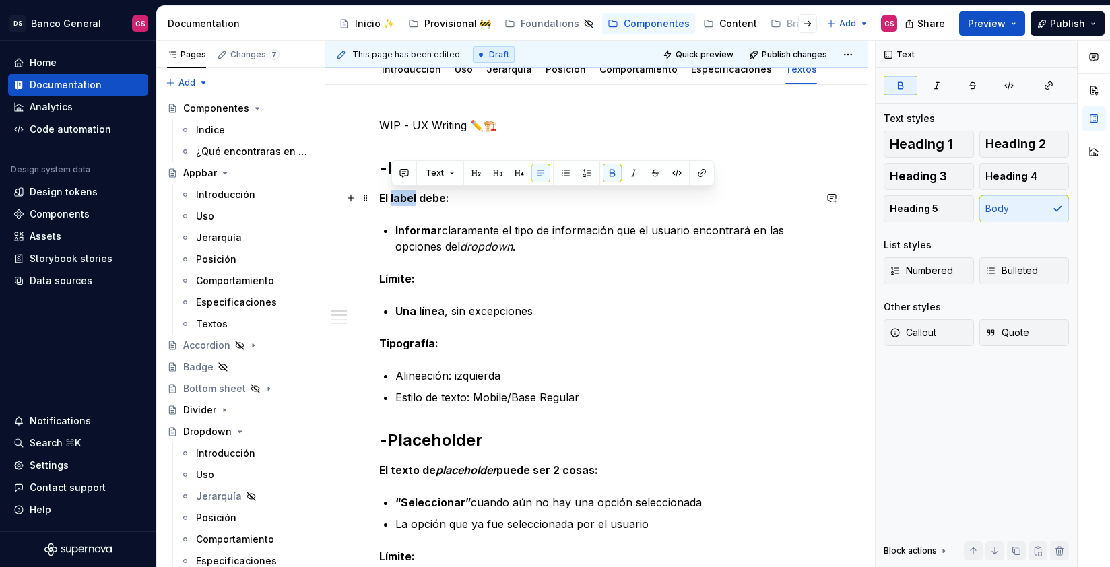
click at [408, 200] on strong "El label debe:" at bounding box center [414, 197] width 70 height 13
click at [630, 176] on button "button" at bounding box center [633, 173] width 19 height 19
click at [514, 271] on p "Límite:" at bounding box center [596, 279] width 435 height 16
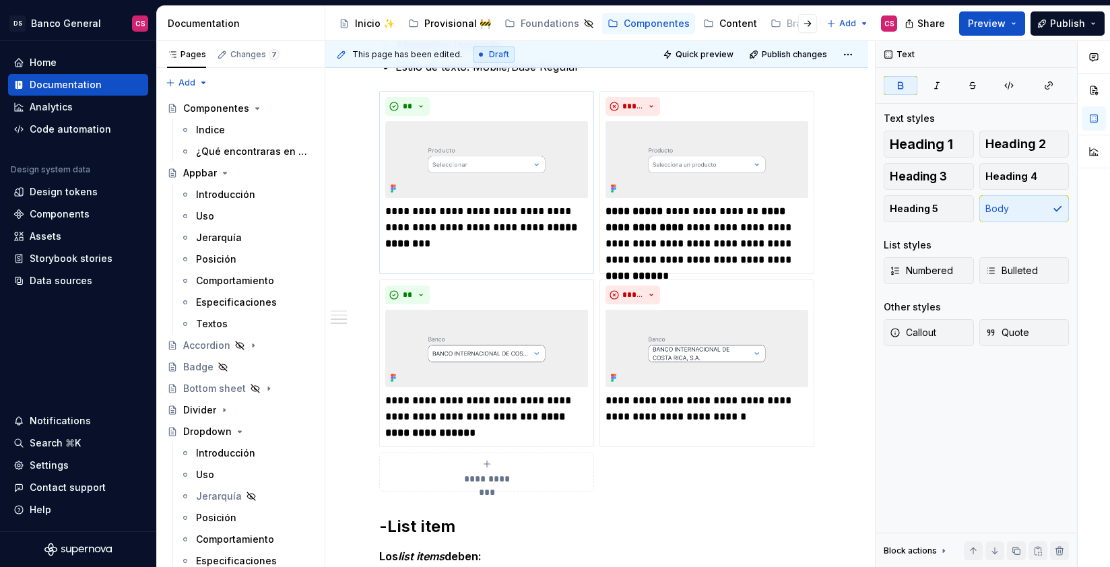
scroll to position [738, 0]
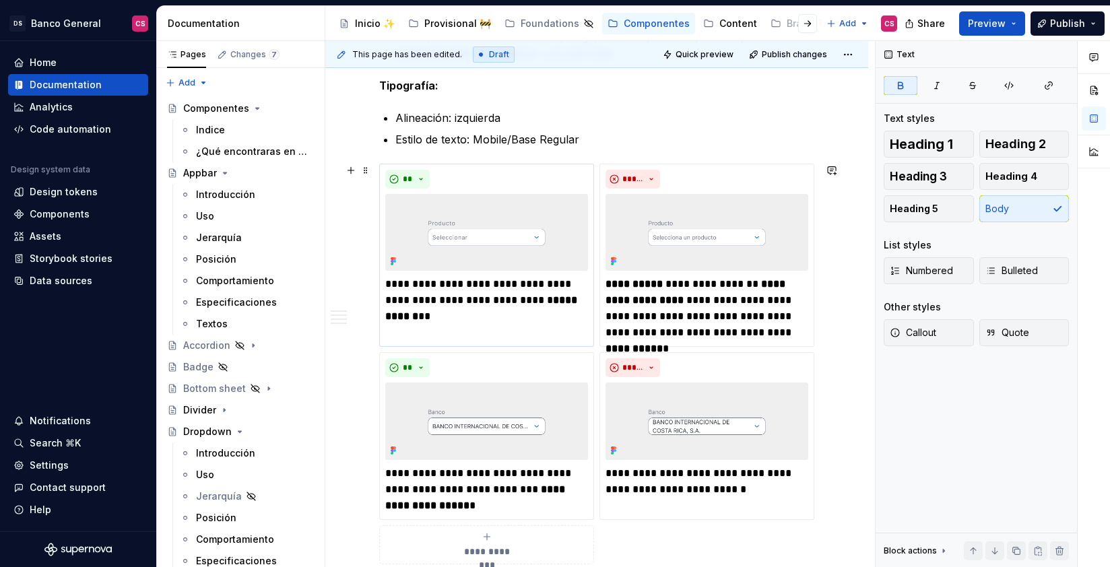
click at [462, 292] on p "**********" at bounding box center [486, 300] width 203 height 48
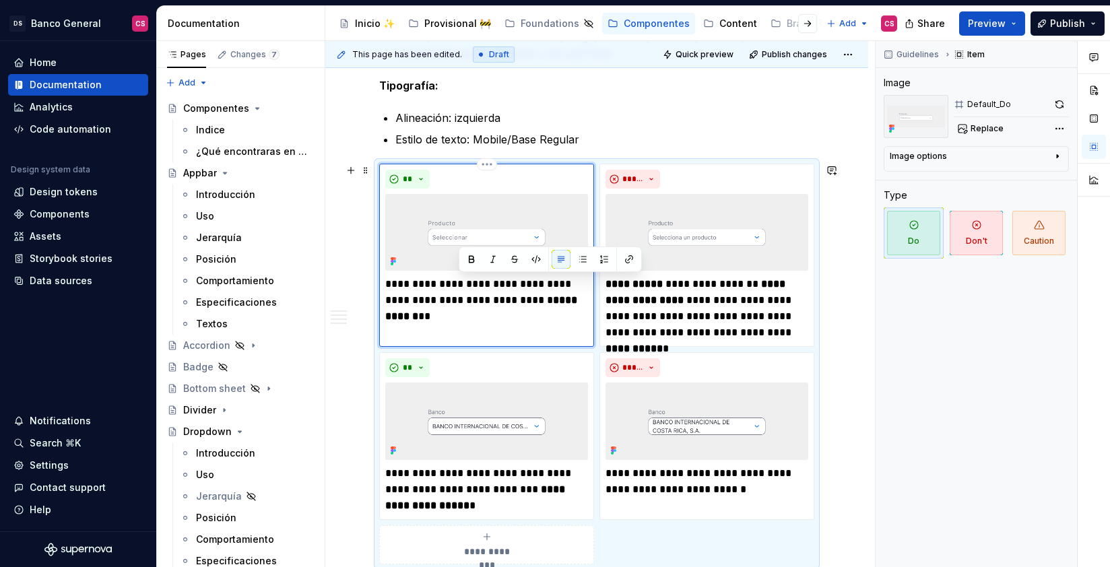
click at [493, 297] on p "**********" at bounding box center [486, 300] width 203 height 48
click at [477, 272] on button "button" at bounding box center [472, 275] width 19 height 19
click at [710, 289] on p "**********" at bounding box center [706, 308] width 203 height 65
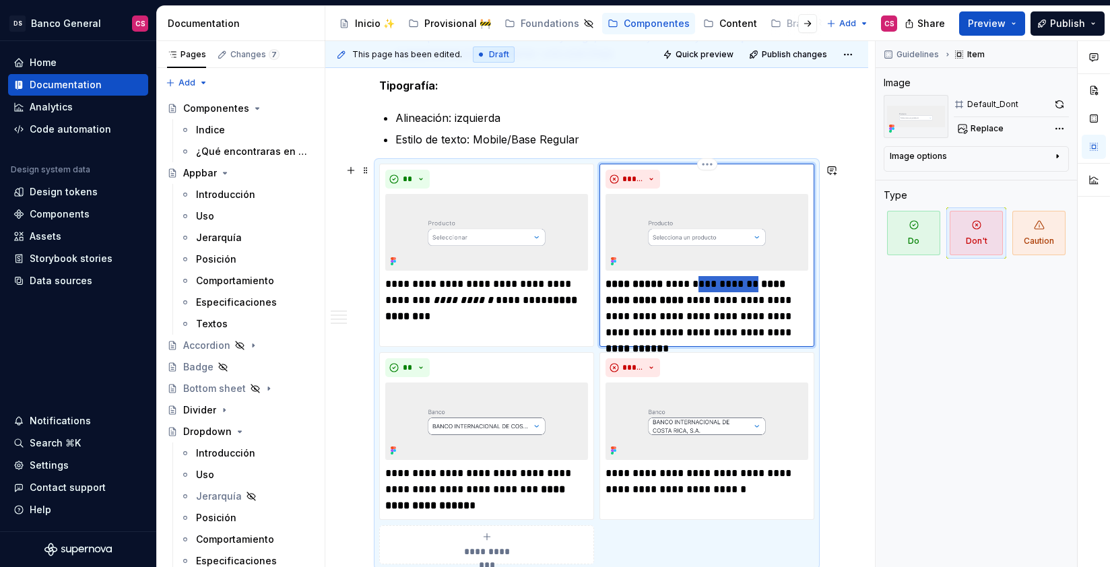
click at [710, 289] on p "**********" at bounding box center [706, 308] width 203 height 65
click at [720, 263] on button "button" at bounding box center [721, 259] width 19 height 19
click at [755, 316] on p "**********" at bounding box center [706, 308] width 203 height 65
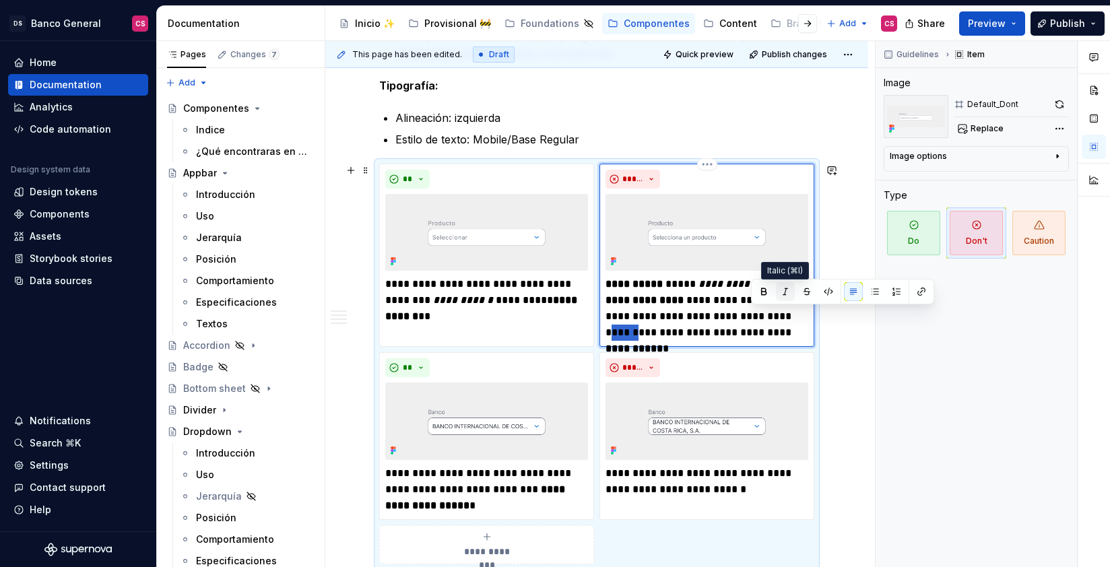
click at [782, 290] on button "button" at bounding box center [785, 291] width 19 height 19
click at [679, 306] on p "**********" at bounding box center [706, 308] width 203 height 65
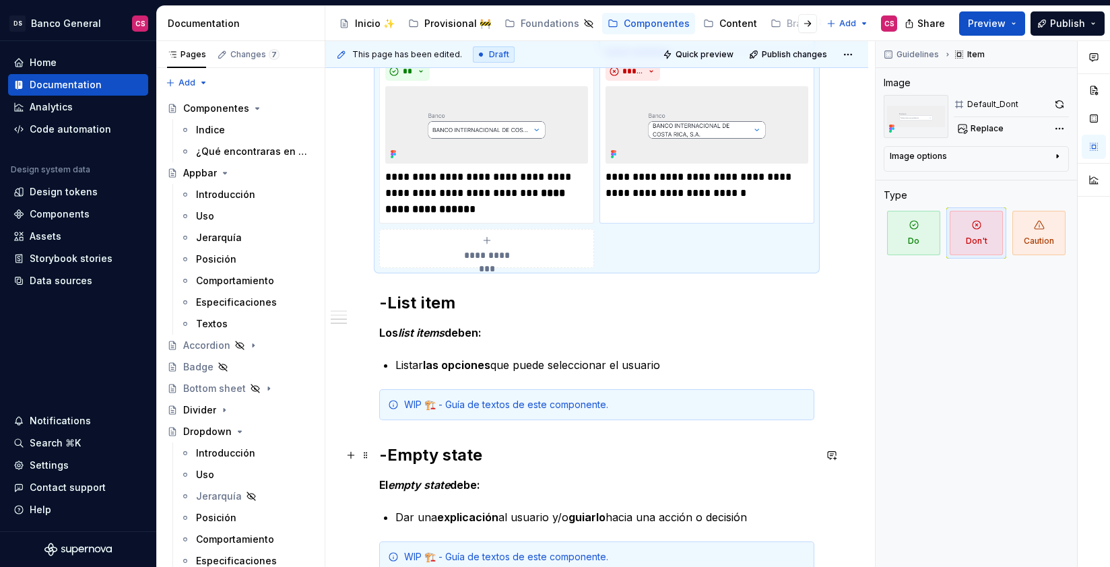
scroll to position [1082, 0]
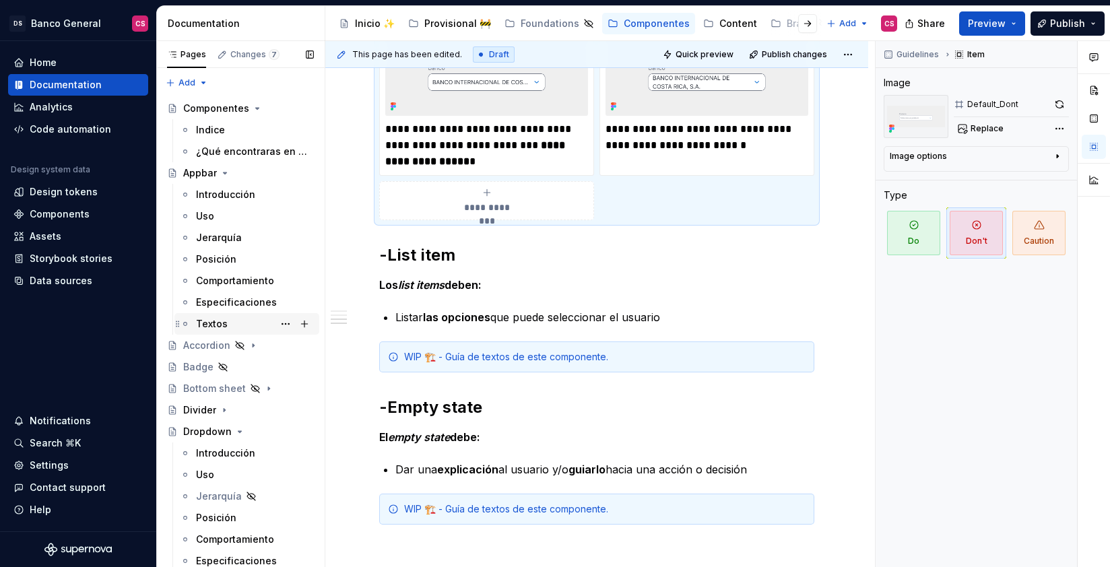
click at [217, 324] on div "Textos" at bounding box center [212, 323] width 32 height 13
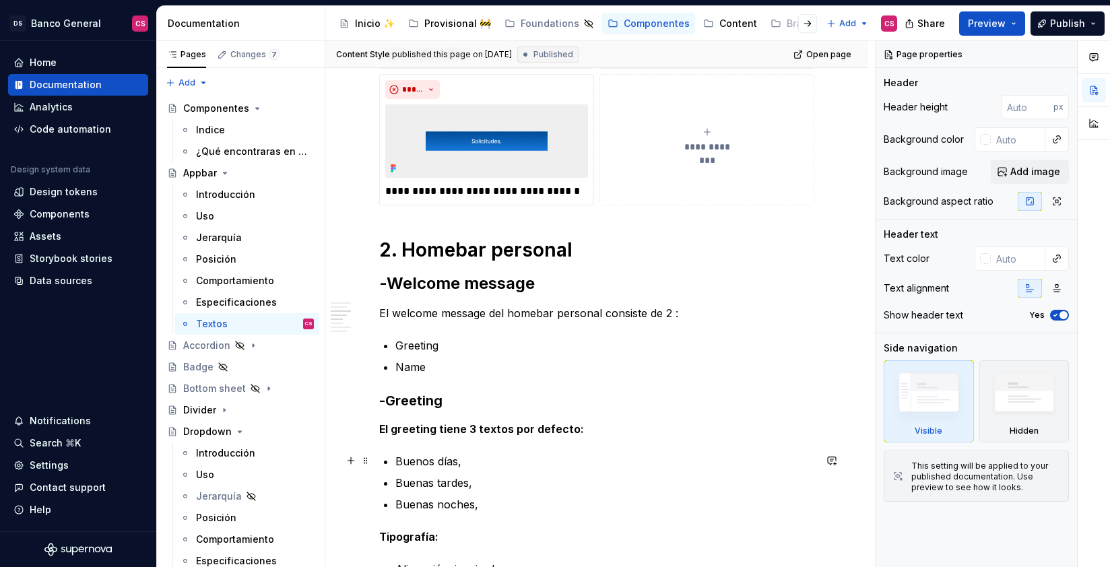
scroll to position [753, 0]
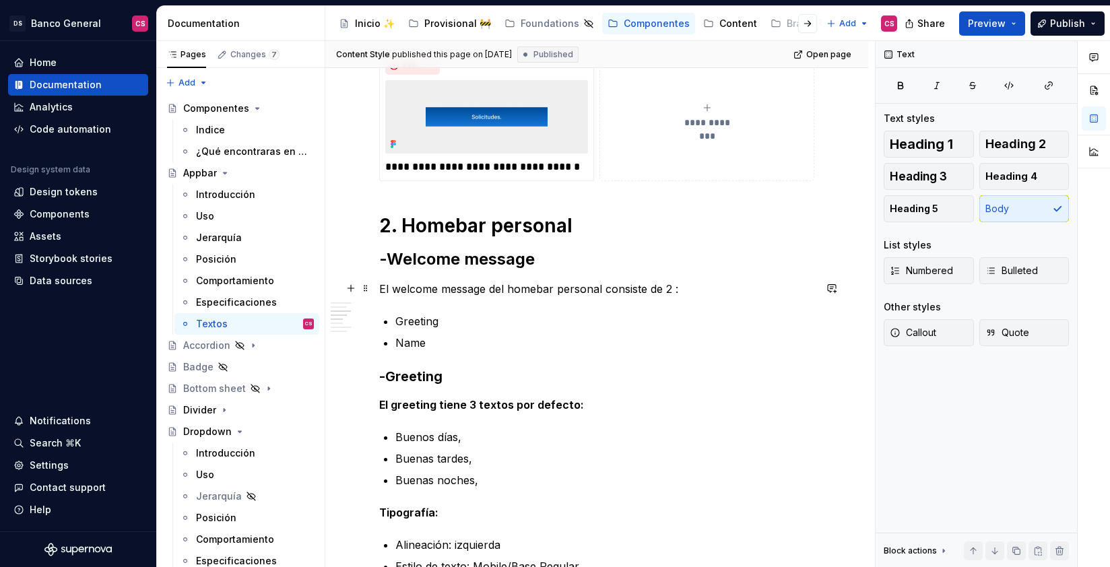
click at [406, 288] on p "El welcome message del homebar personal consiste de 2 :" at bounding box center [596, 289] width 435 height 16
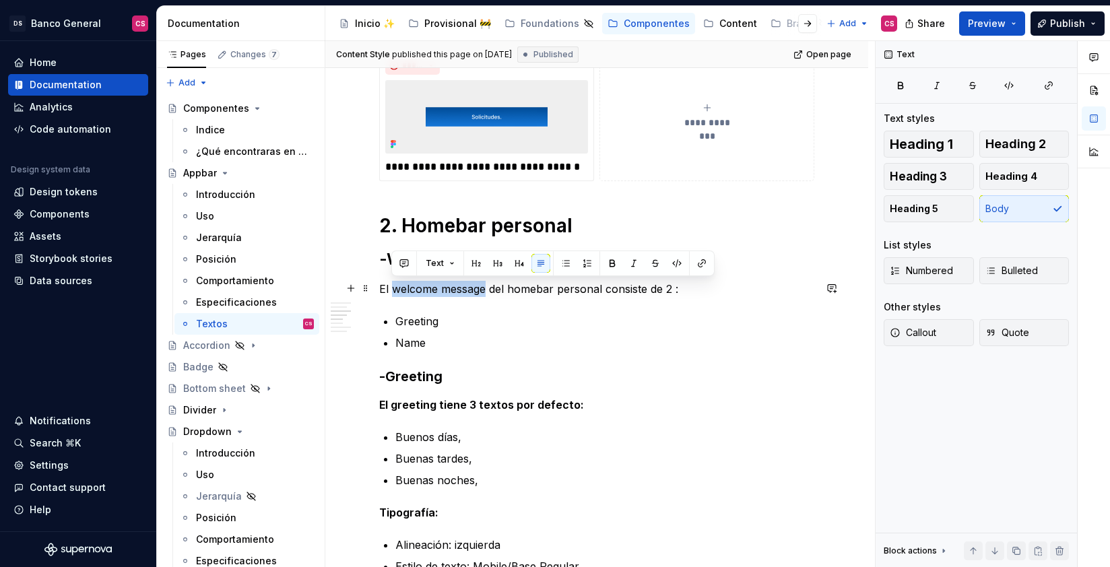
drag, startPoint x: 406, startPoint y: 288, endPoint x: 448, endPoint y: 283, distance: 42.8
click at [448, 283] on p "El welcome message del homebar personal consiste de 2 :" at bounding box center [596, 289] width 435 height 16
click at [632, 263] on button "button" at bounding box center [633, 263] width 19 height 19
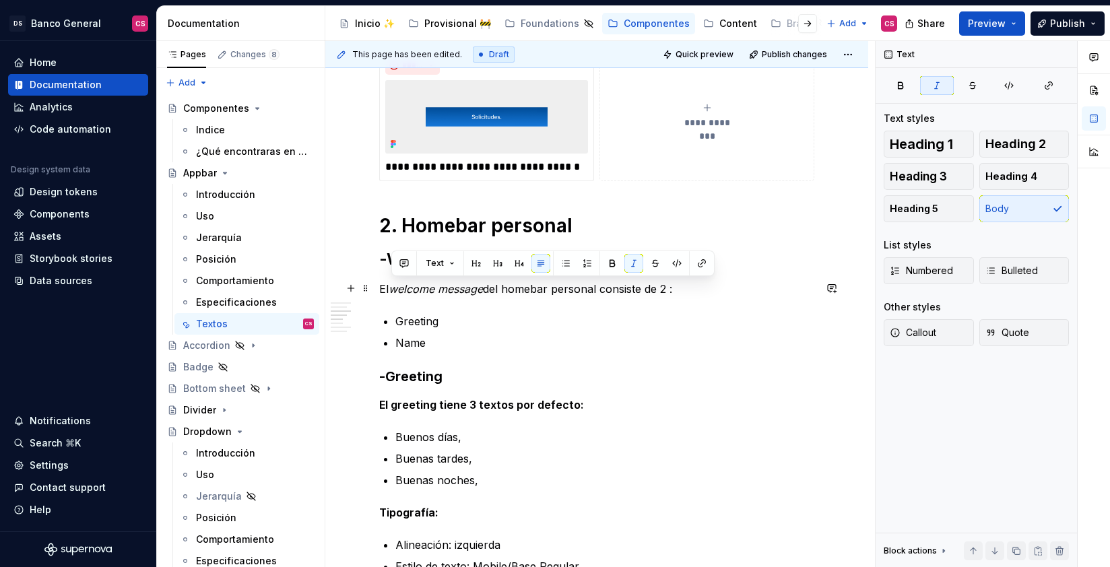
click at [510, 291] on p "El welcome message del homebar personal consiste de 2 :" at bounding box center [596, 289] width 435 height 16
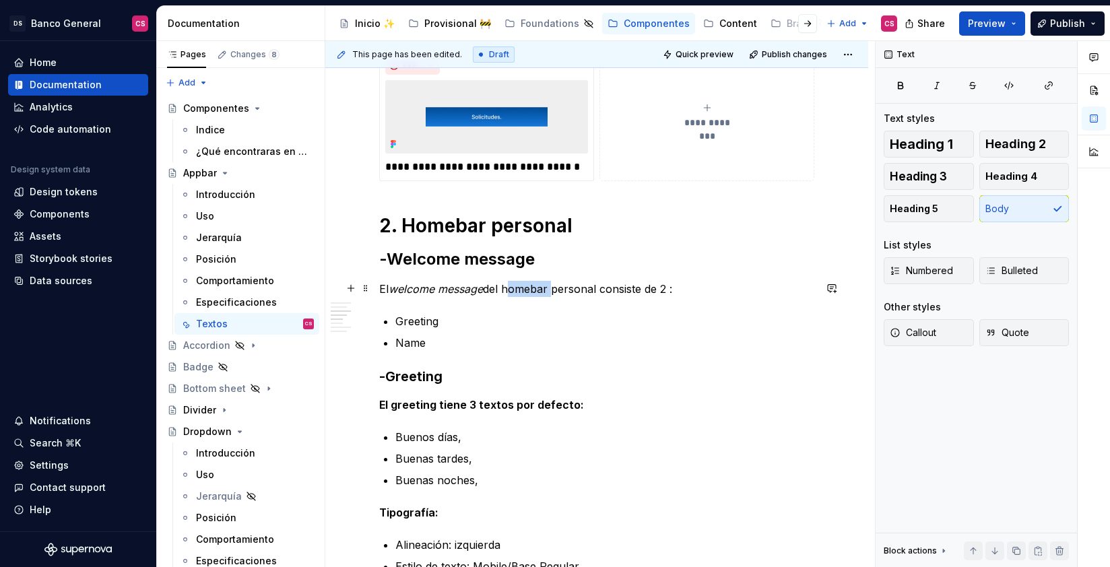
click at [510, 291] on p "El welcome message del homebar personal consiste de 2 :" at bounding box center [596, 289] width 435 height 16
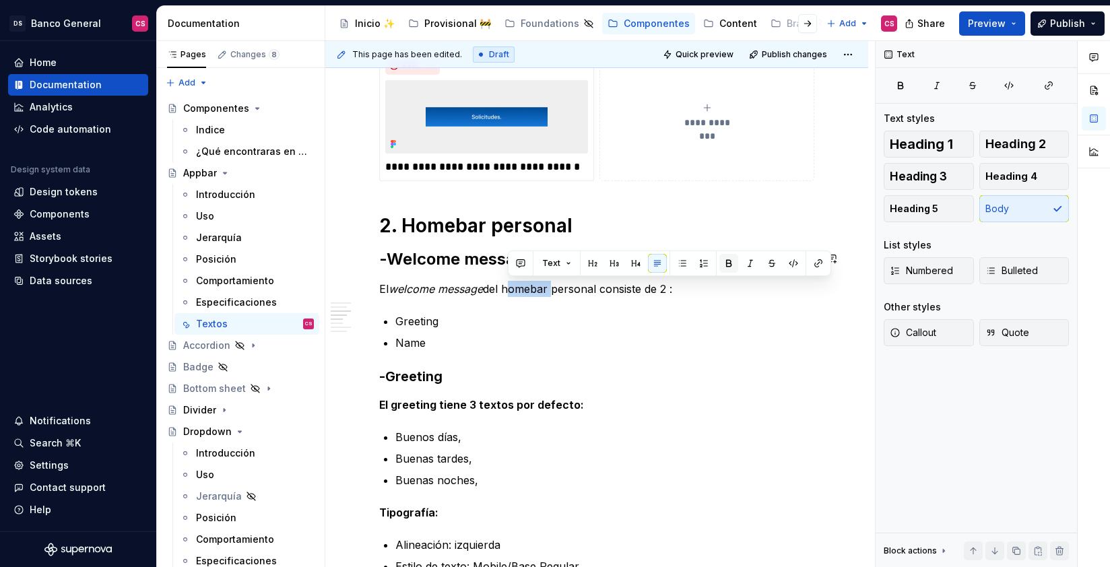
type textarea "*"
click at [752, 263] on button "button" at bounding box center [750, 263] width 19 height 19
click at [415, 320] on p "Greeting" at bounding box center [604, 321] width 419 height 16
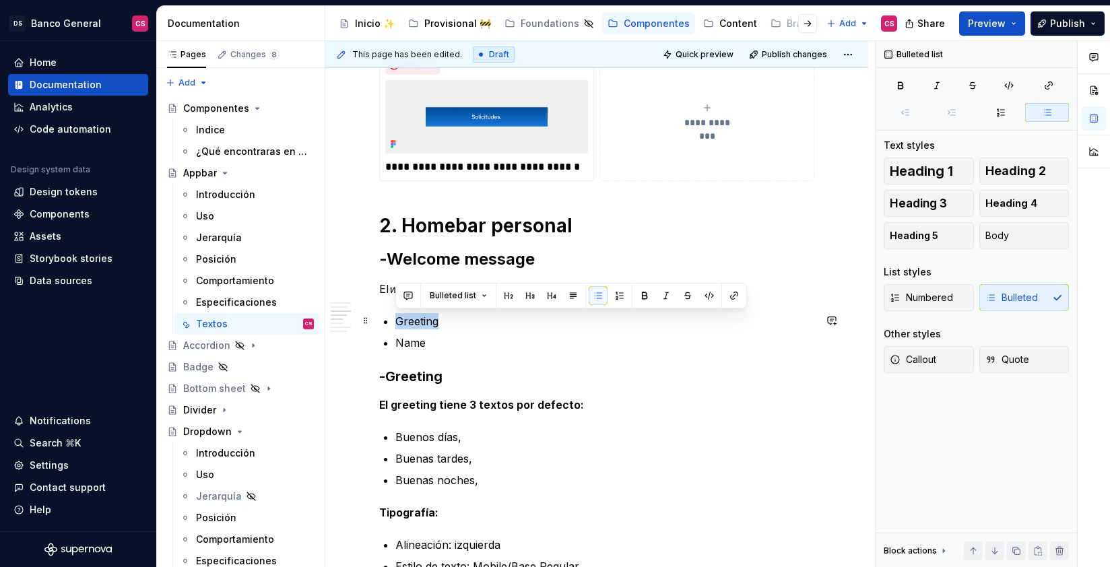
click at [415, 320] on p "Greeting" at bounding box center [604, 321] width 419 height 16
click at [667, 290] on button "button" at bounding box center [665, 295] width 19 height 19
click at [421, 337] on p "Name" at bounding box center [604, 343] width 419 height 16
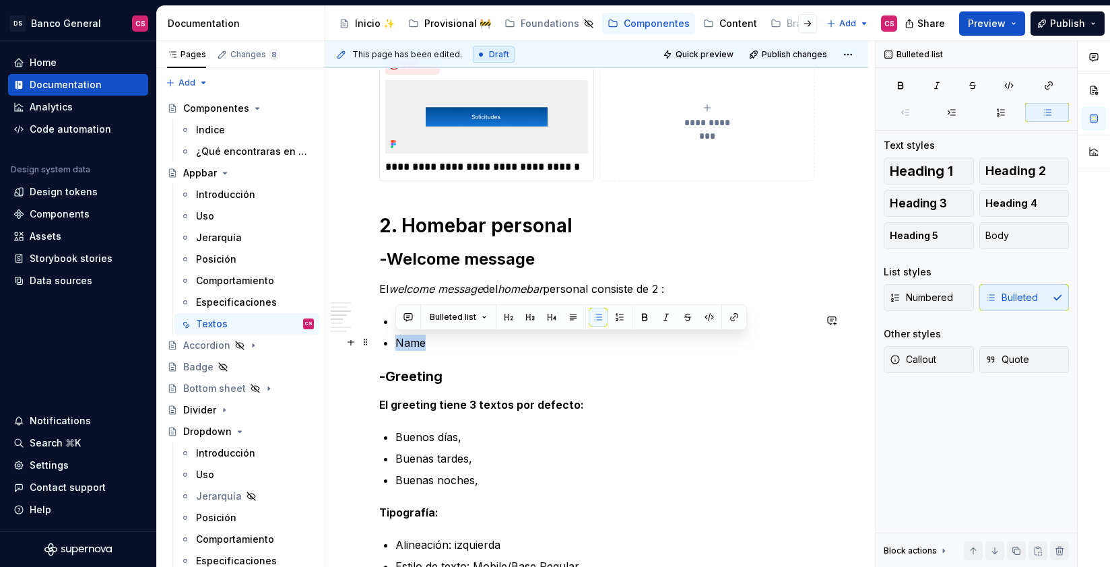
click at [421, 337] on p "Name" at bounding box center [604, 343] width 419 height 16
click at [663, 314] on button "button" at bounding box center [665, 317] width 19 height 19
click at [421, 403] on strong "El greeting tiene 3 textos por defecto:" at bounding box center [481, 404] width 205 height 13
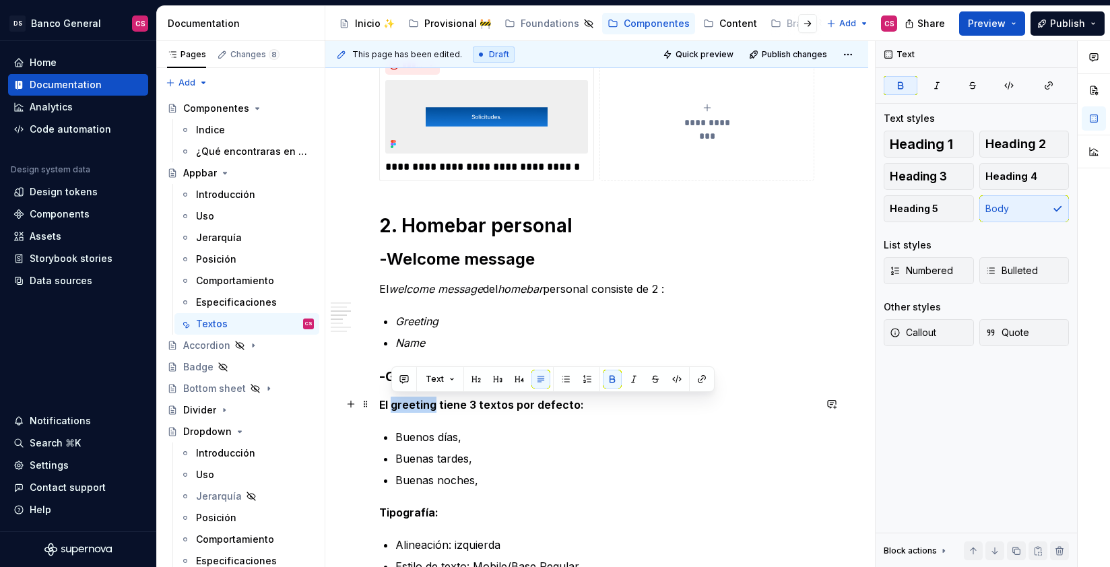
click at [421, 403] on strong "El greeting tiene 3 textos por defecto:" at bounding box center [481, 404] width 205 height 13
click at [632, 378] on button "button" at bounding box center [633, 379] width 19 height 19
click at [479, 448] on ul "Buenos días, Buenas tardes, Buenas noches," at bounding box center [604, 458] width 419 height 59
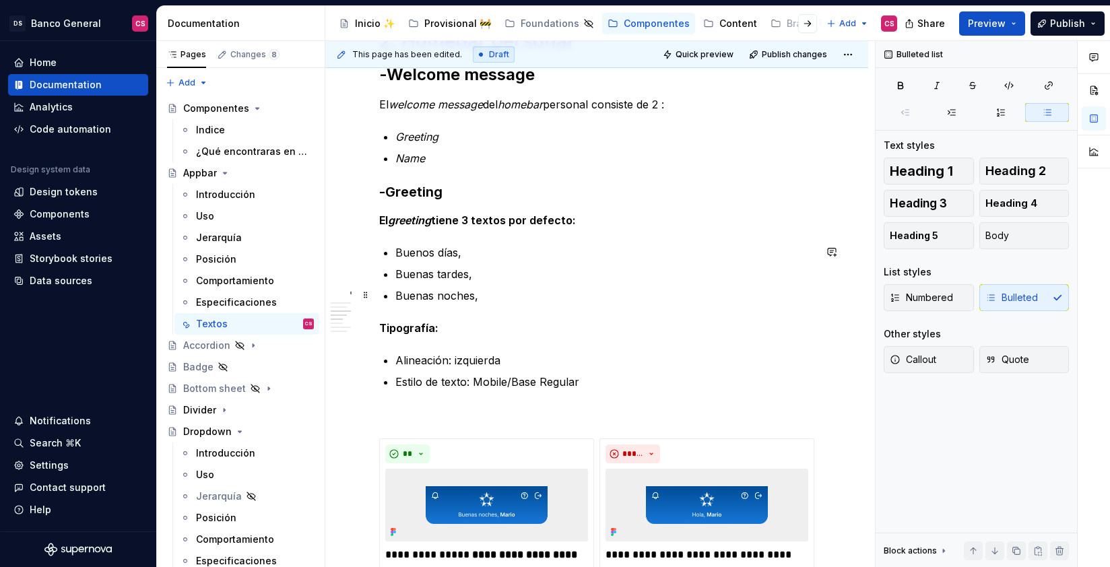
scroll to position [939, 0]
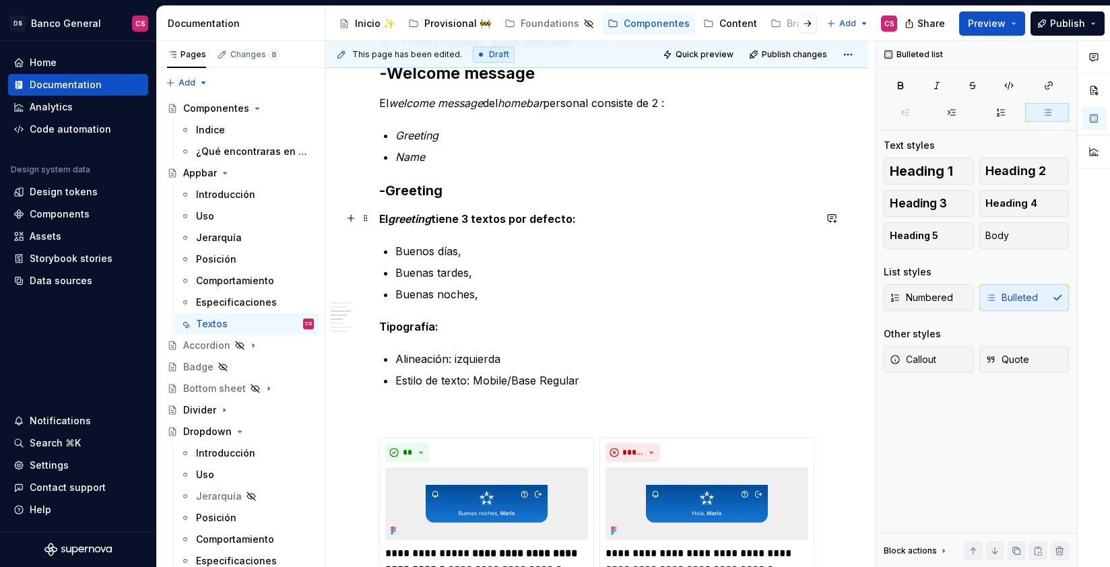
click at [388, 219] on strong "El greeting tiene 3 textos por defecto:" at bounding box center [477, 218] width 197 height 13
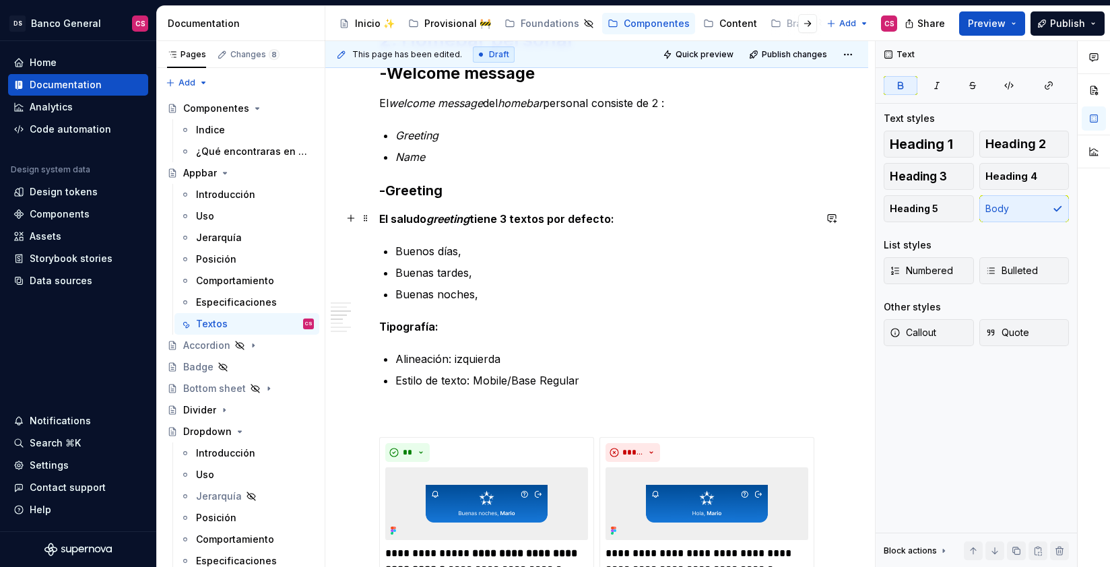
click at [457, 214] on em "greeting" at bounding box center [447, 218] width 43 height 13
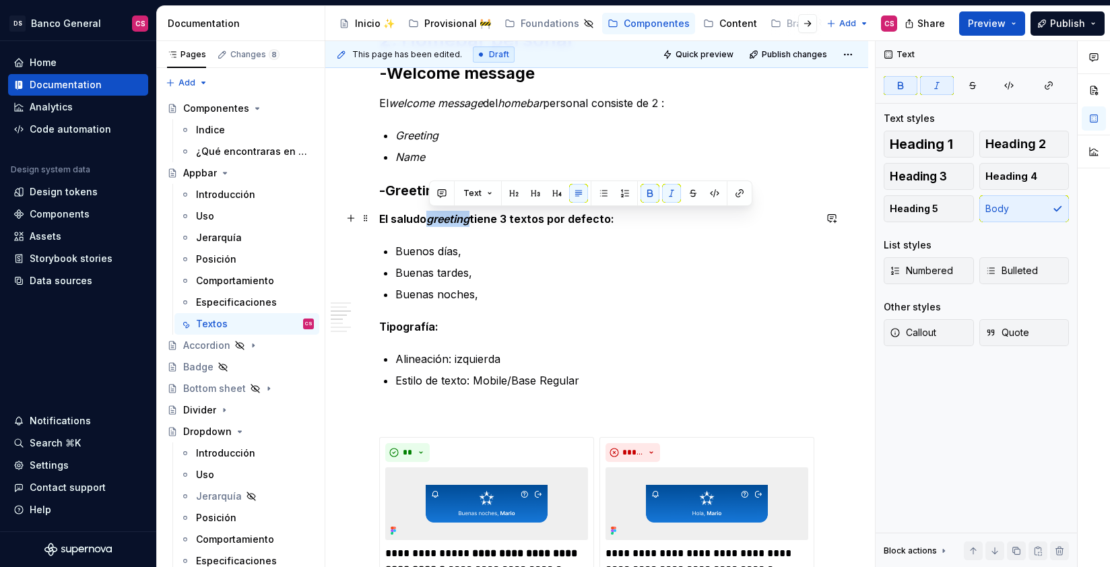
drag, startPoint x: 458, startPoint y: 213, endPoint x: 490, endPoint y: 238, distance: 40.8
click at [459, 213] on em "greeting" at bounding box center [447, 218] width 43 height 13
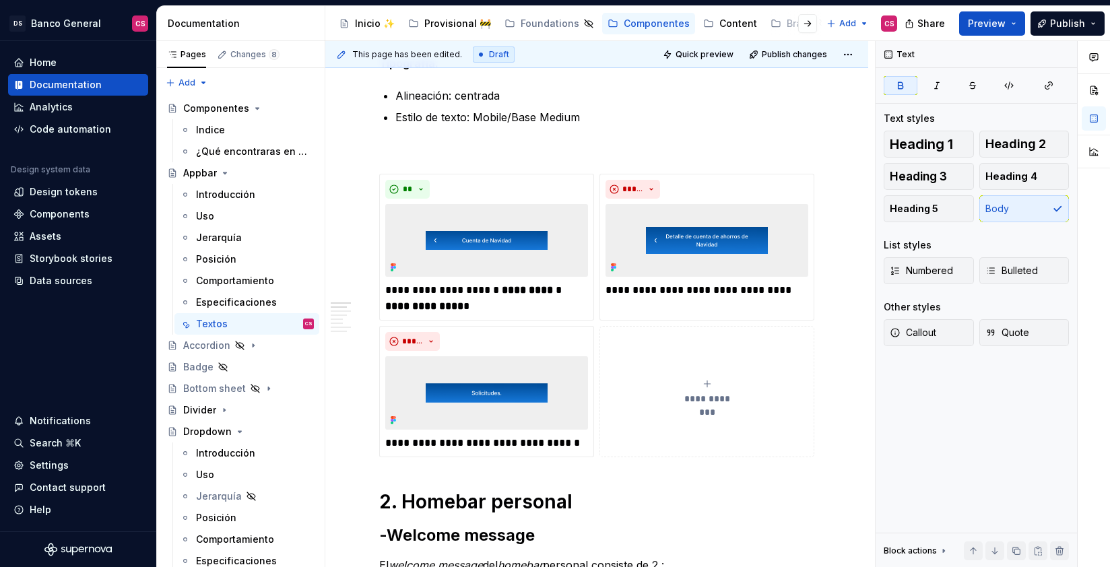
scroll to position [0, 0]
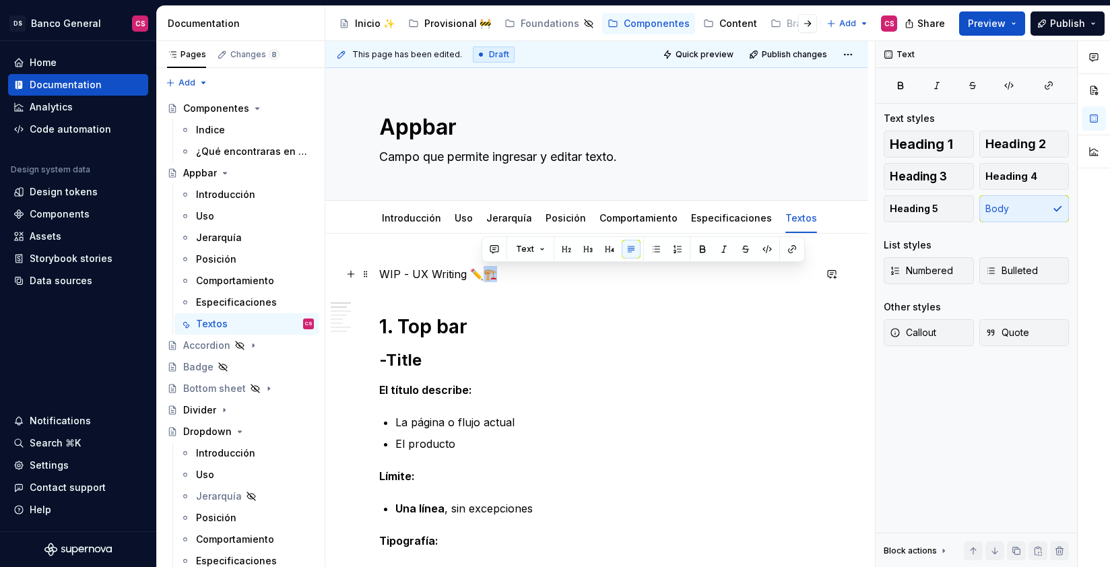
drag, startPoint x: 478, startPoint y: 275, endPoint x: 501, endPoint y: 277, distance: 23.1
click at [490, 273] on p "WIP - UX Writing ✏️🏗️" at bounding box center [596, 274] width 435 height 16
copy p "🏗️"
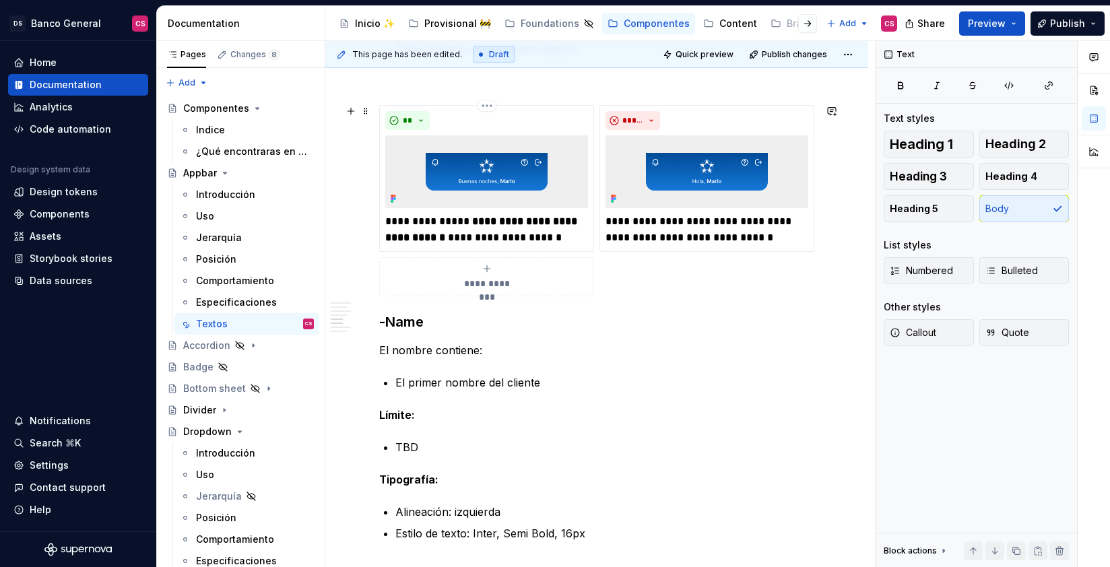
scroll to position [1387, 0]
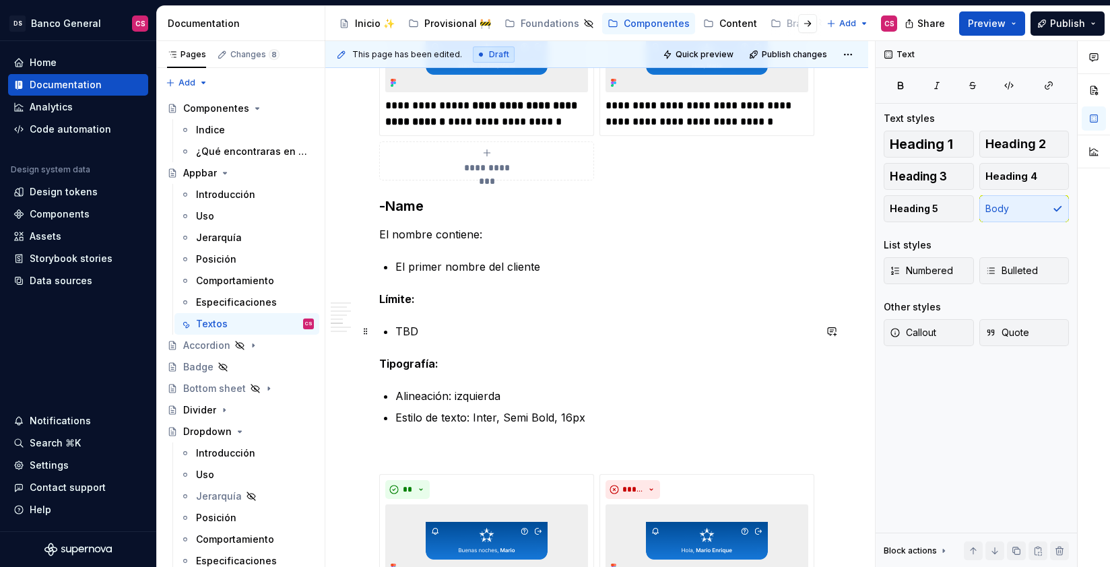
click at [435, 338] on p "TBD" at bounding box center [604, 331] width 419 height 16
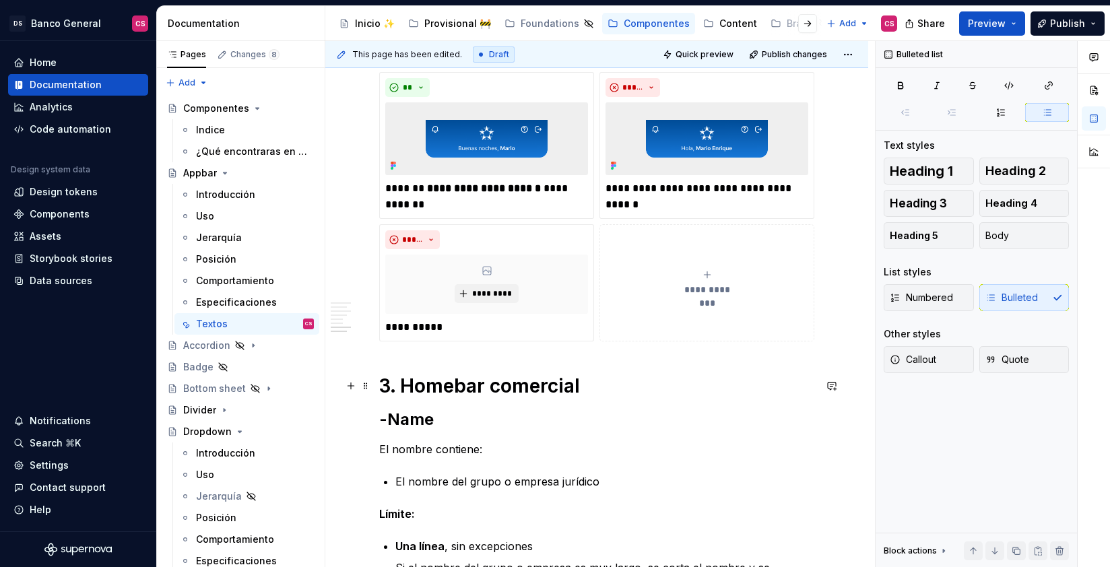
scroll to position [1813, 0]
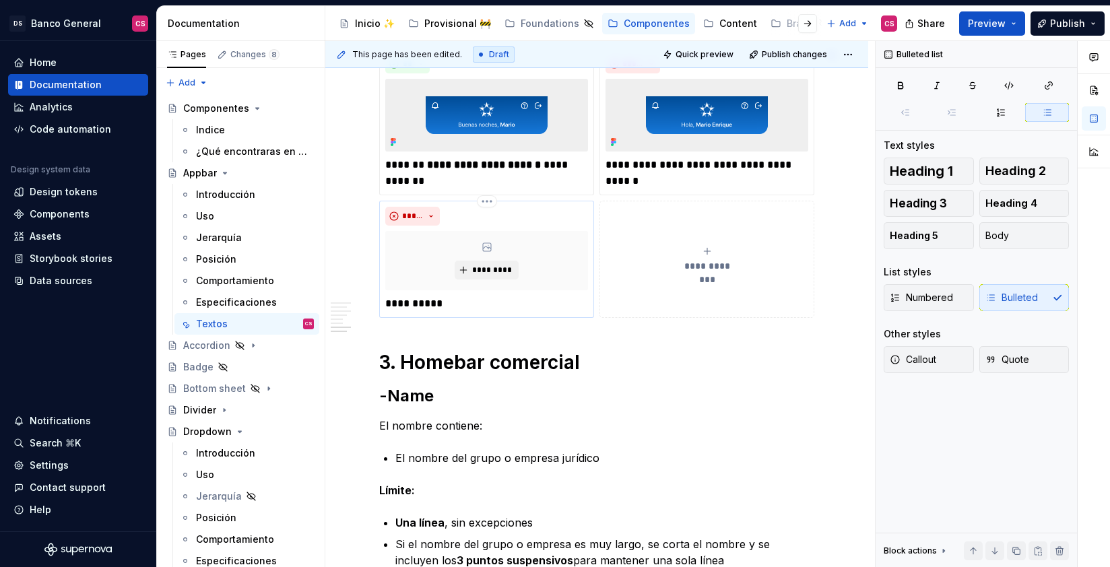
click at [478, 304] on p "**********" at bounding box center [486, 304] width 203 height 16
type textarea "*"
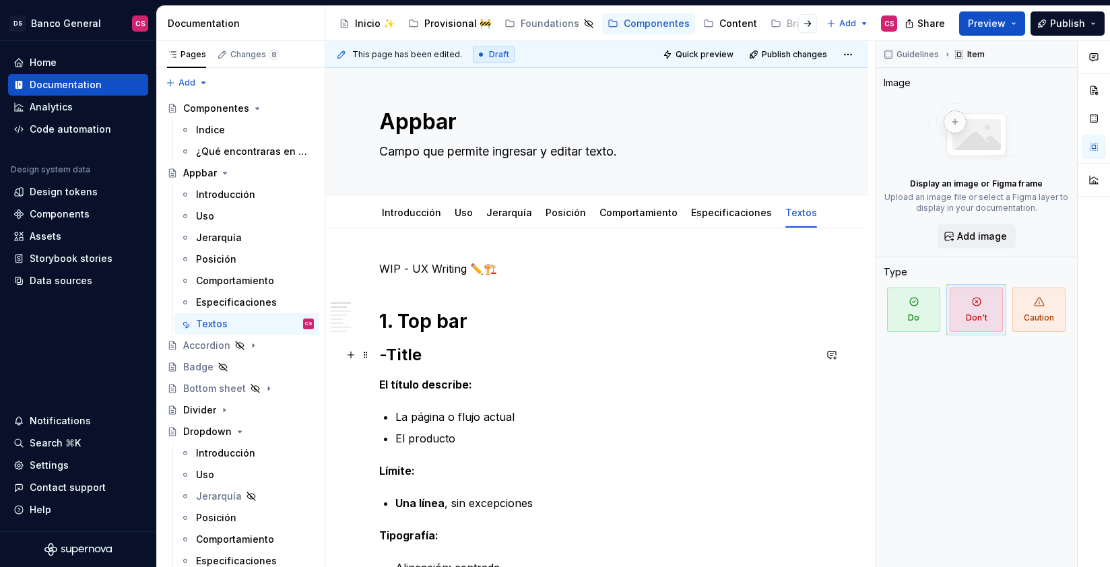
scroll to position [0, 0]
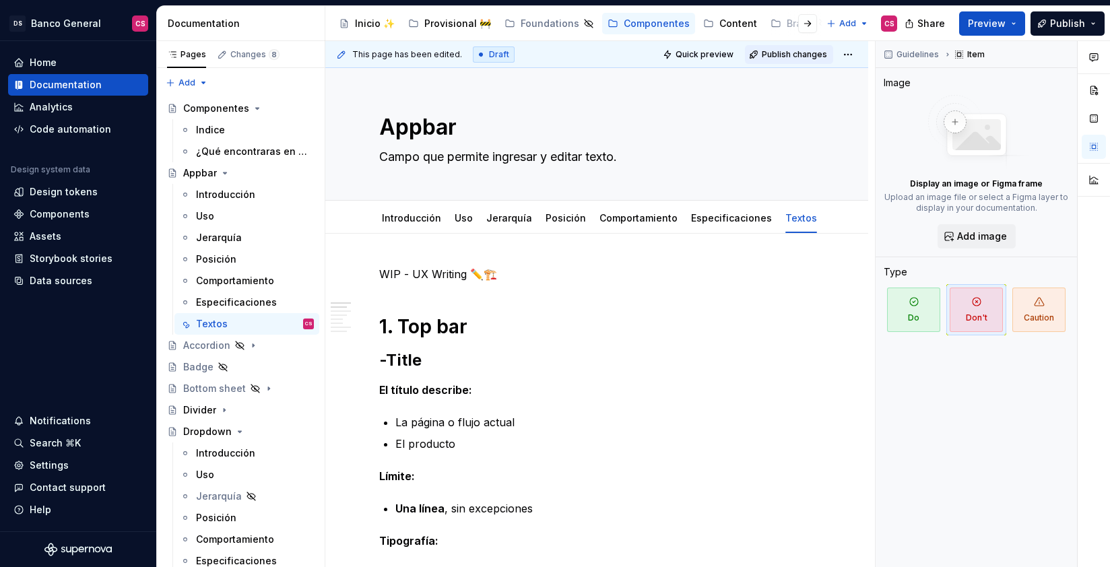
click at [801, 55] on span "Publish changes" at bounding box center [794, 54] width 65 height 11
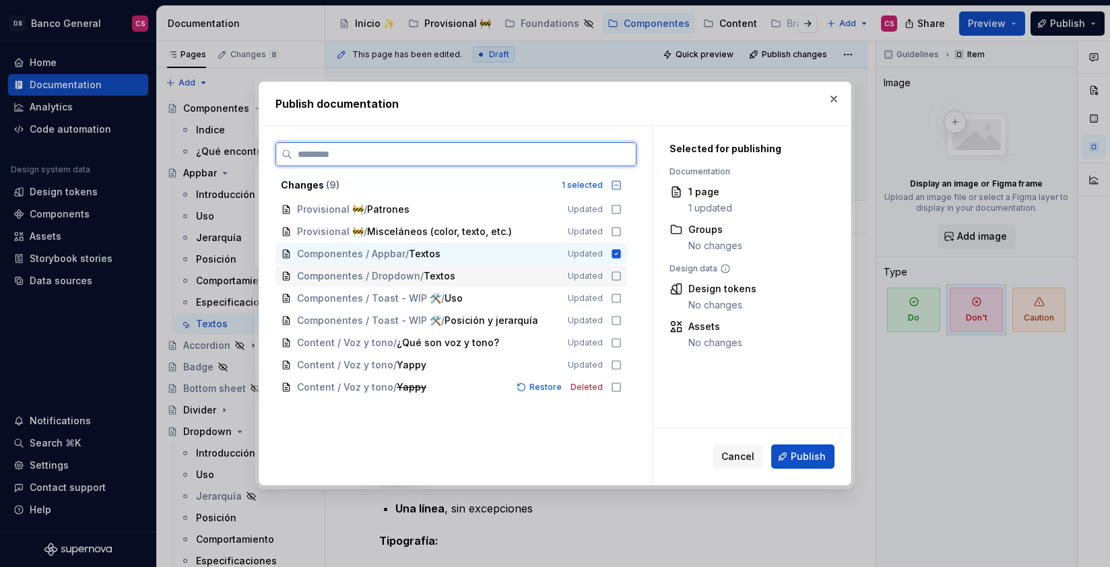
click at [621, 274] on div "Componentes / Dropdown / Textos Updated" at bounding box center [450, 276] width 351 height 22
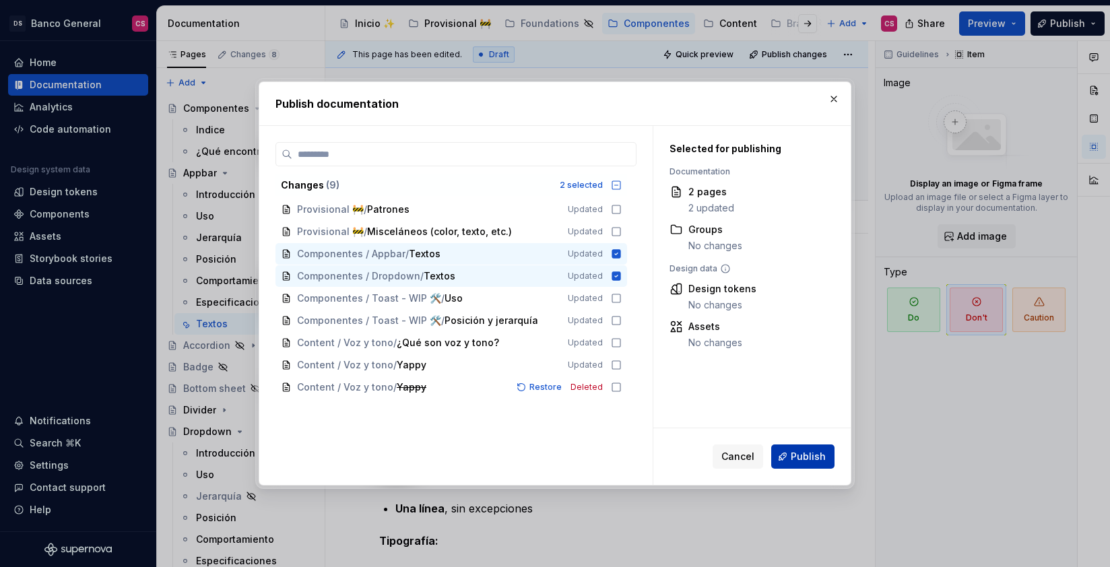
click at [790, 446] on button "Publish" at bounding box center [802, 456] width 63 height 24
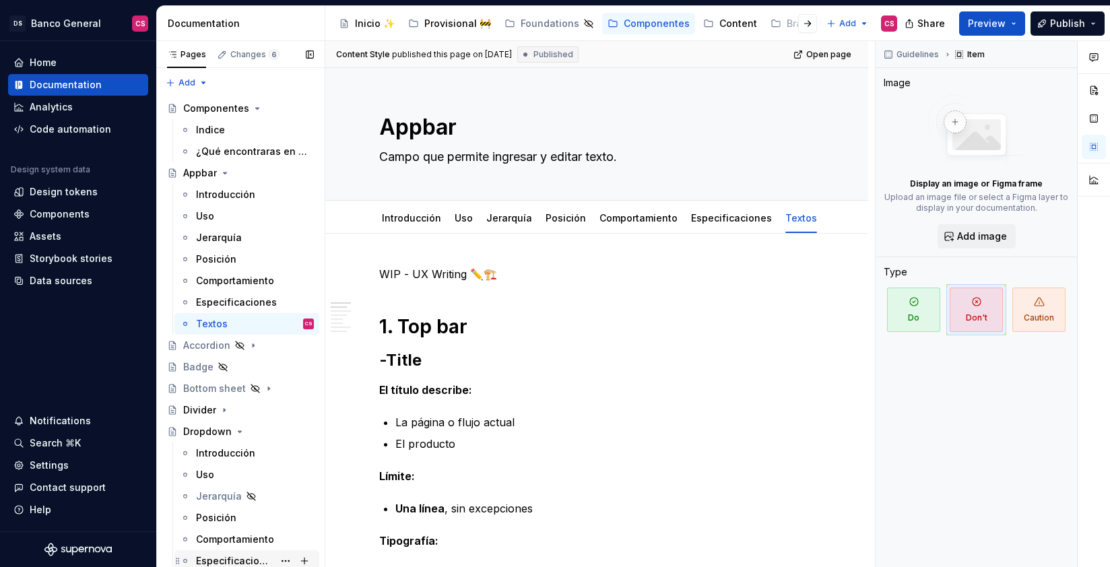
type textarea "*"
